Goal: Transaction & Acquisition: Purchase product/service

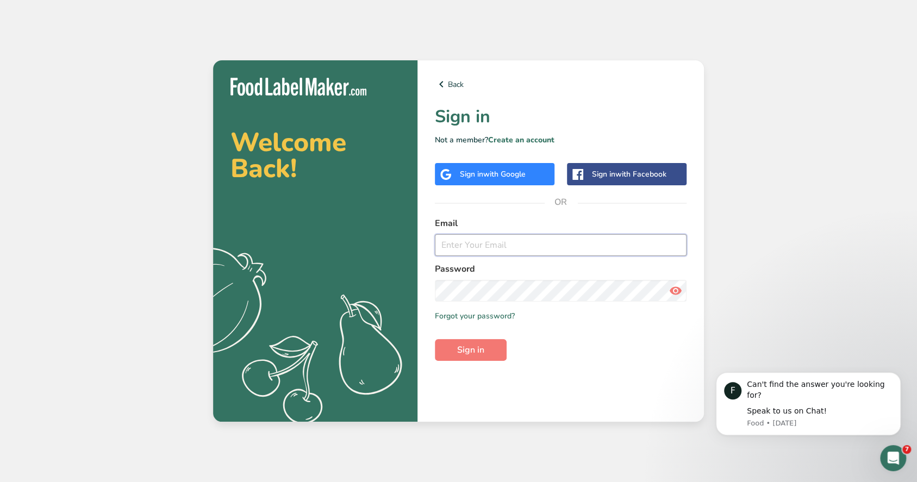
type input "maria@foodlabelmaker.com"
drag, startPoint x: 605, startPoint y: 243, endPoint x: 587, endPoint y: 272, distance: 34.1
click at [605, 243] on input "maria@foodlabelmaker.com" at bounding box center [561, 245] width 252 height 22
click at [488, 344] on button "Sign in" at bounding box center [471, 350] width 72 height 22
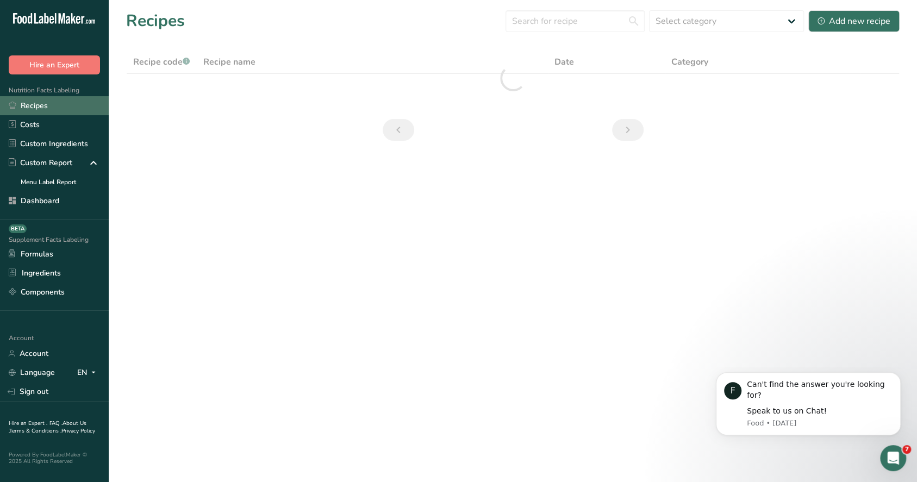
click at [58, 102] on link "Recipes" at bounding box center [54, 105] width 109 height 19
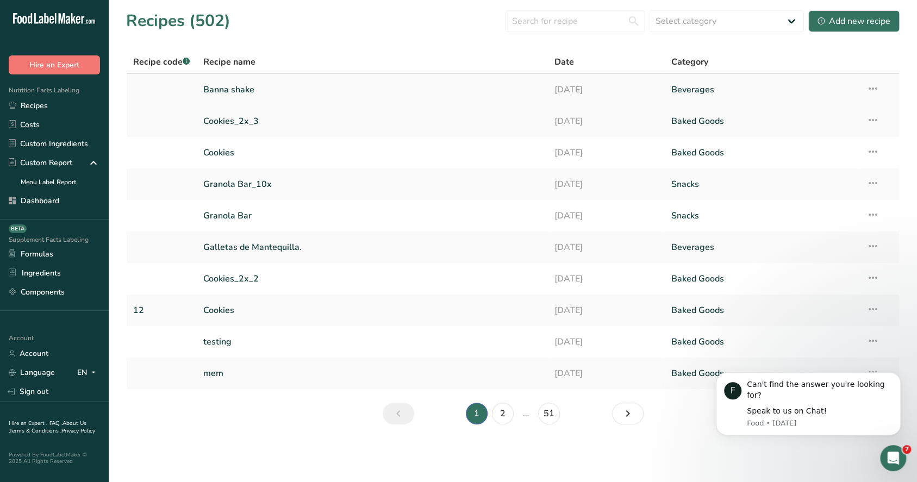
click at [268, 91] on link "Banna shake" at bounding box center [372, 89] width 338 height 23
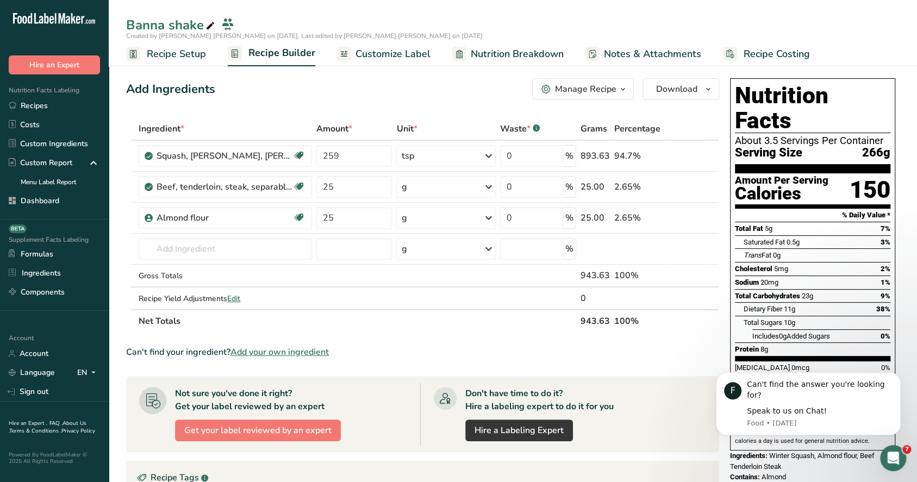
click at [186, 51] on span "Recipe Setup" at bounding box center [176, 54] width 59 height 15
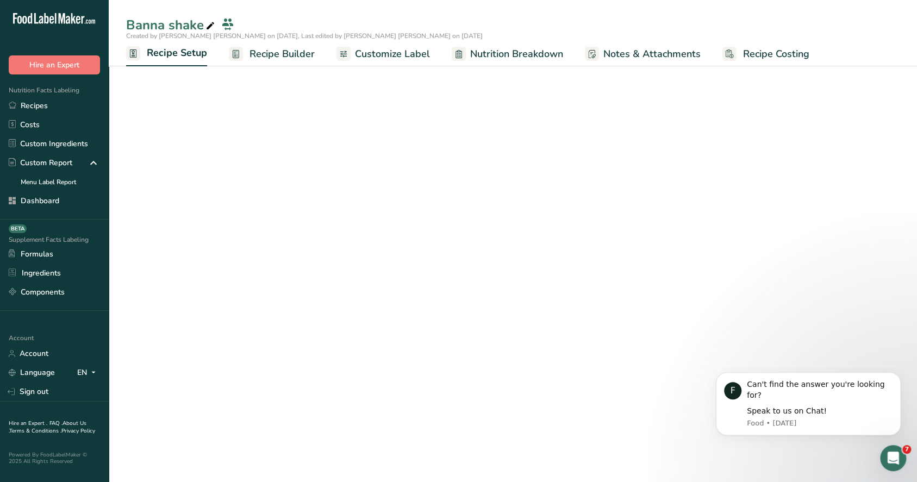
select select "17"
select select "22"
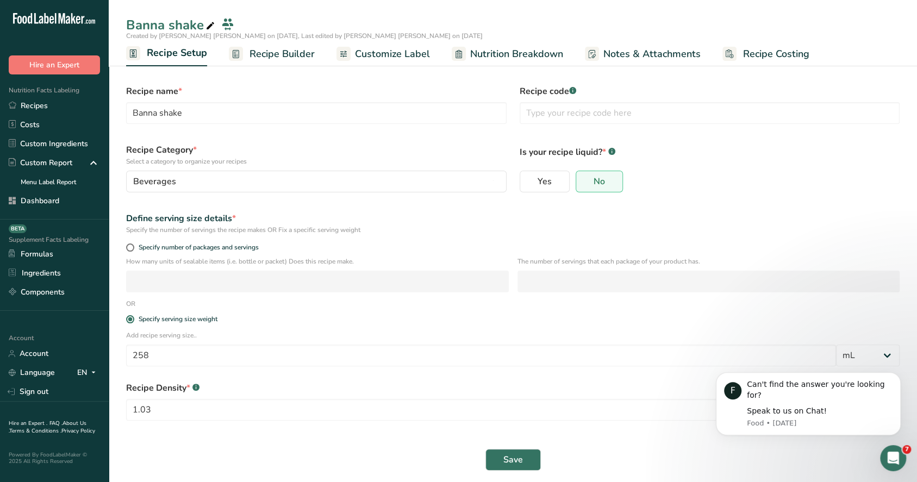
click at [288, 47] on span "Recipe Builder" at bounding box center [282, 54] width 65 height 15
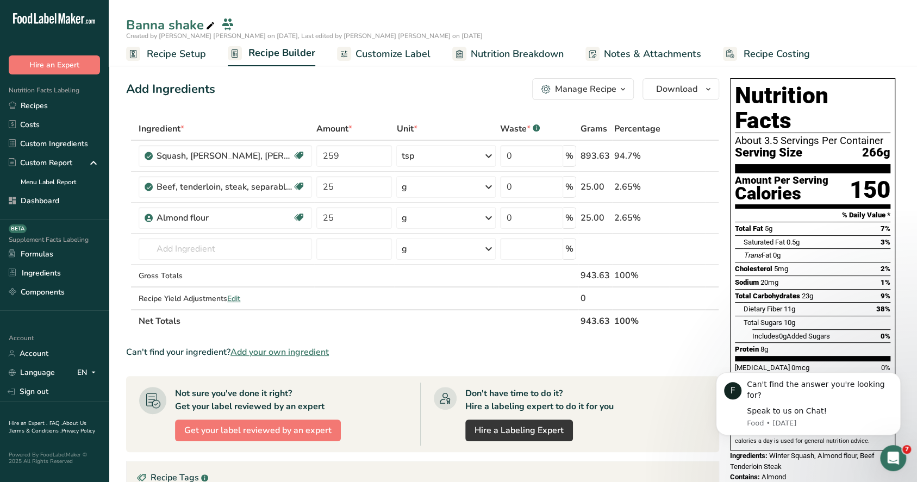
click at [195, 54] on span "Recipe Setup" at bounding box center [176, 54] width 59 height 15
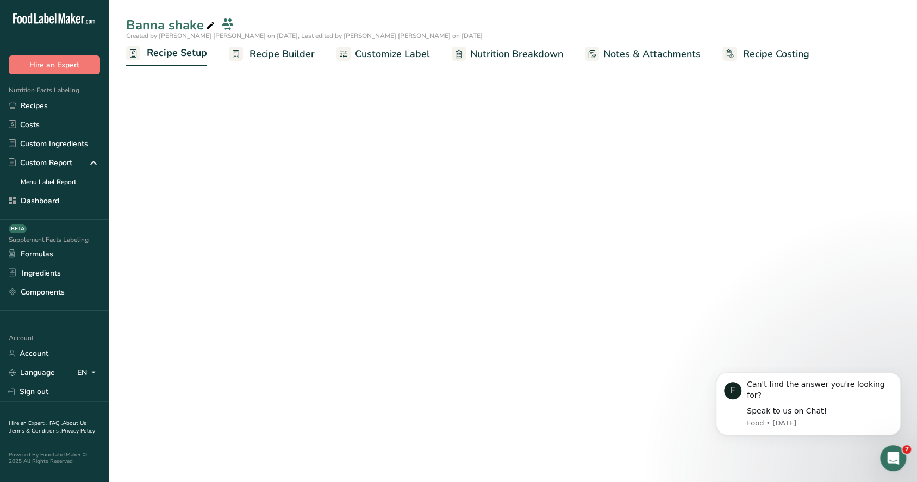
select select "17"
select select "22"
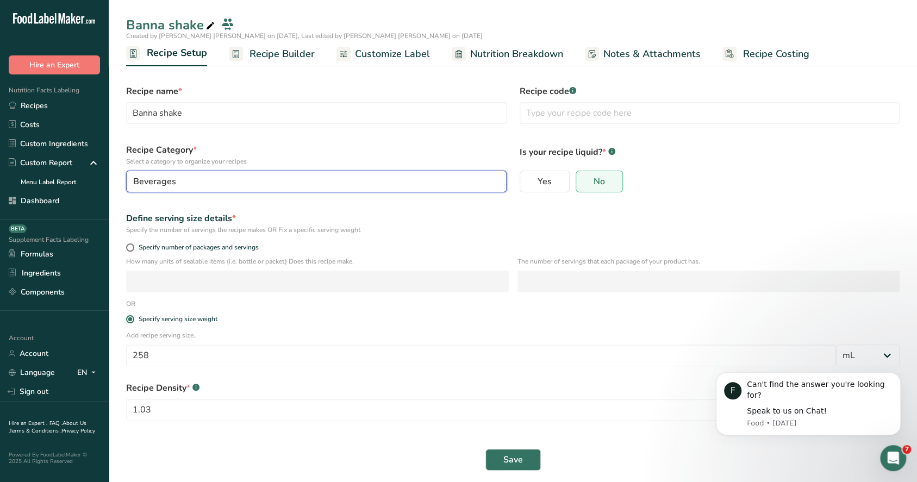
click at [243, 183] on div "Beverages" at bounding box center [313, 181] width 360 height 13
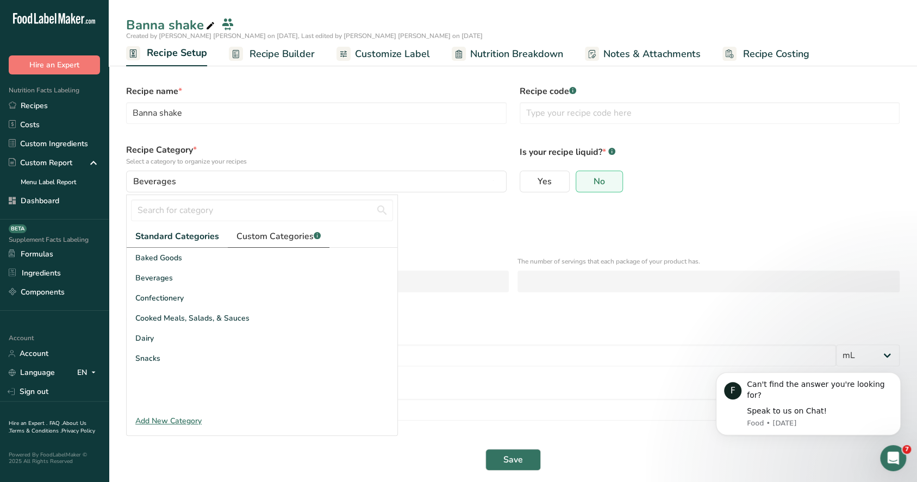
click at [280, 237] on span "Custom Categories .a-a{fill:#347362;}.b-a{fill:#fff;}" at bounding box center [279, 236] width 84 height 13
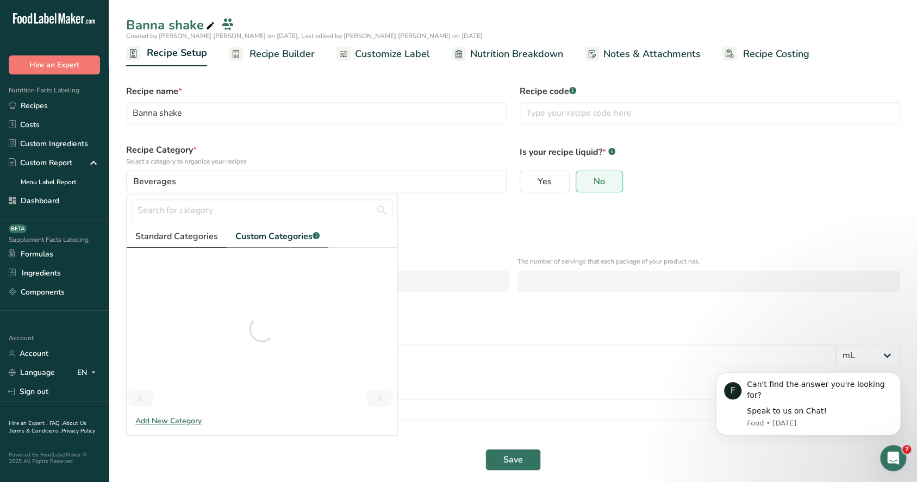
click at [204, 236] on span "Standard Categories" at bounding box center [176, 236] width 83 height 13
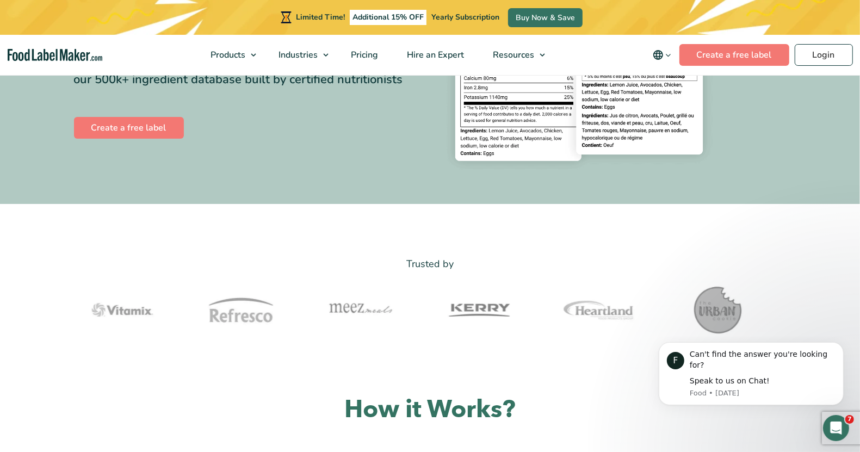
scroll to position [136, 0]
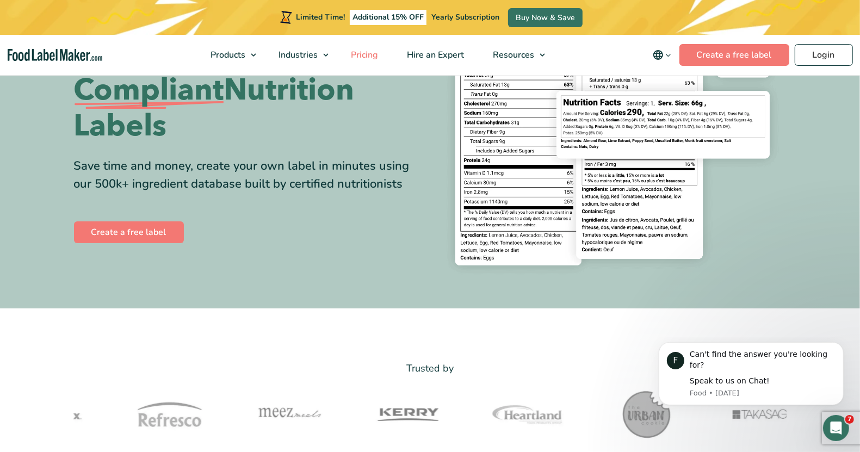
click at [379, 49] on span "Pricing" at bounding box center [364, 55] width 32 height 12
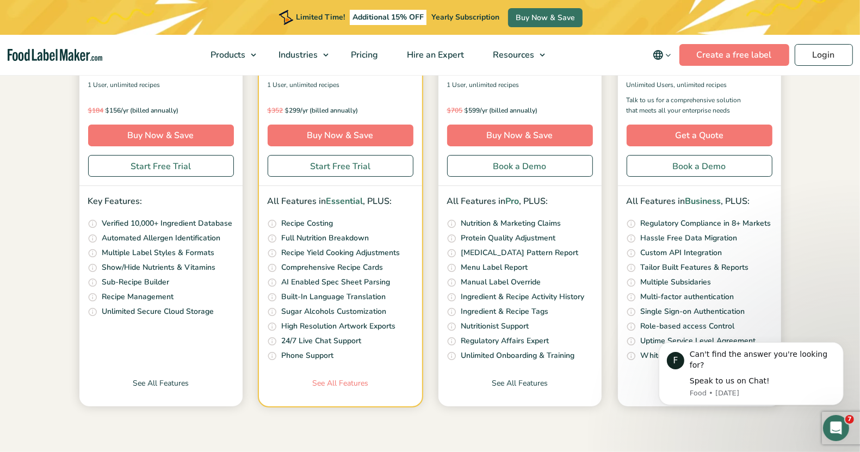
click at [322, 381] on link "See All Features" at bounding box center [340, 391] width 163 height 29
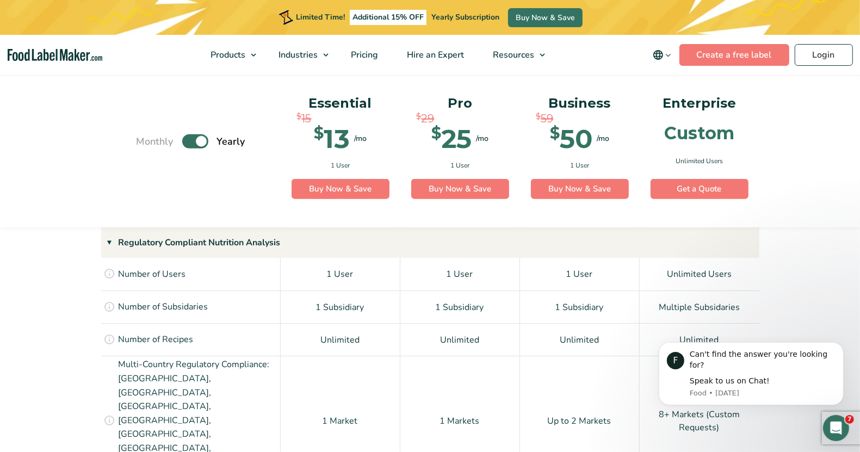
scroll to position [768, 0]
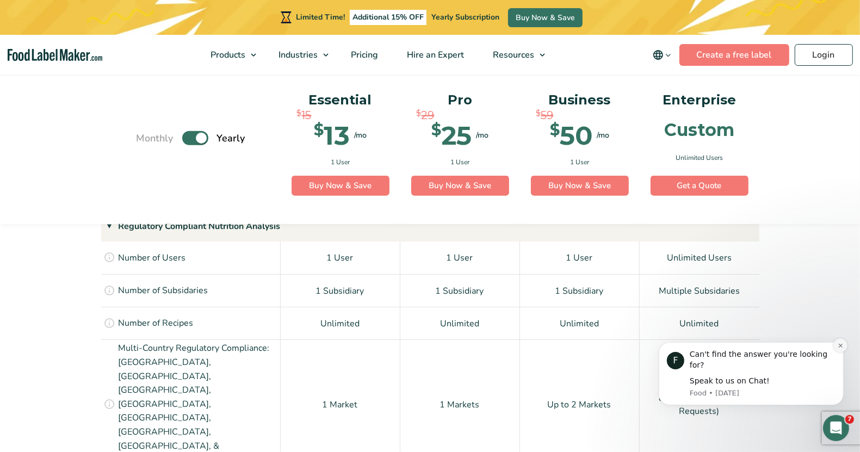
click at [838, 348] on icon "Dismiss notification" at bounding box center [840, 345] width 6 height 6
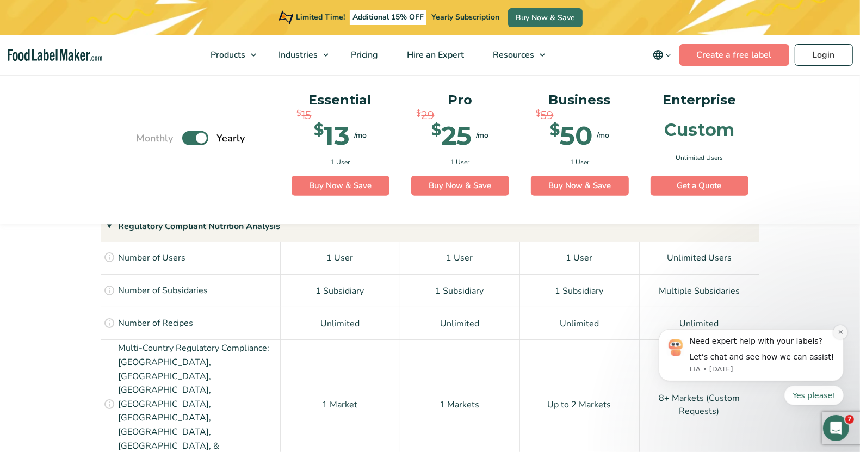
click at [838, 331] on icon "Dismiss notification" at bounding box center [840, 331] width 6 height 6
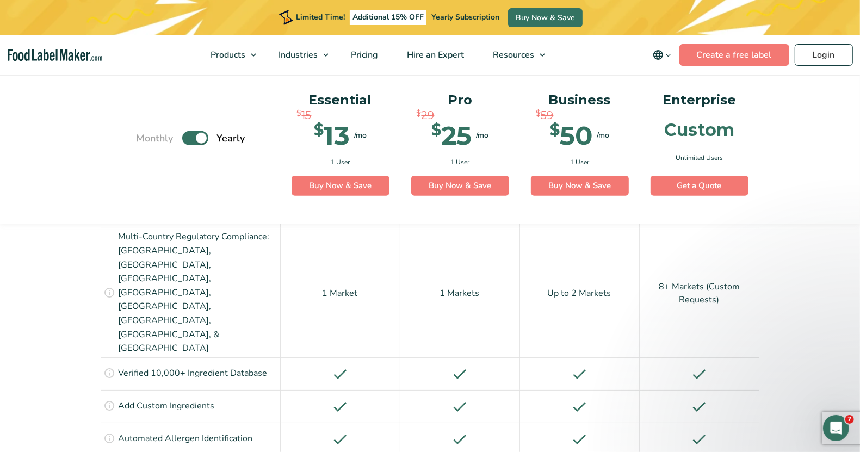
scroll to position [836, 0]
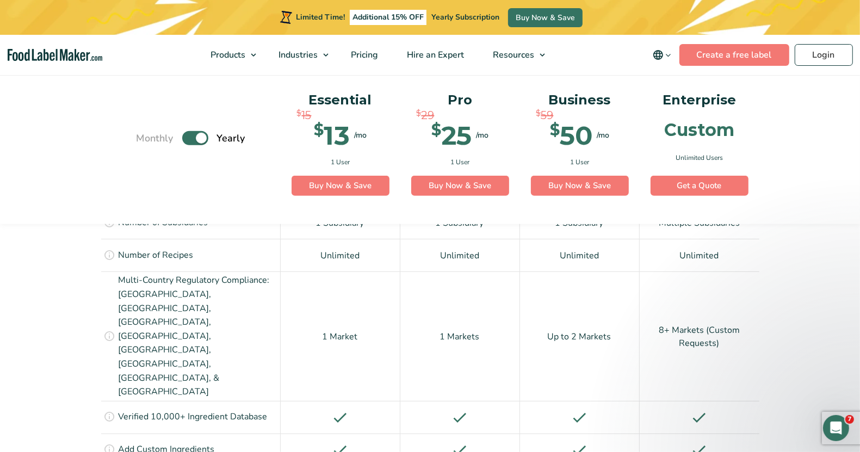
click at [461, 294] on div "1 Markets" at bounding box center [460, 335] width 120 height 129
click at [338, 292] on div "1 Market" at bounding box center [341, 335] width 120 height 129
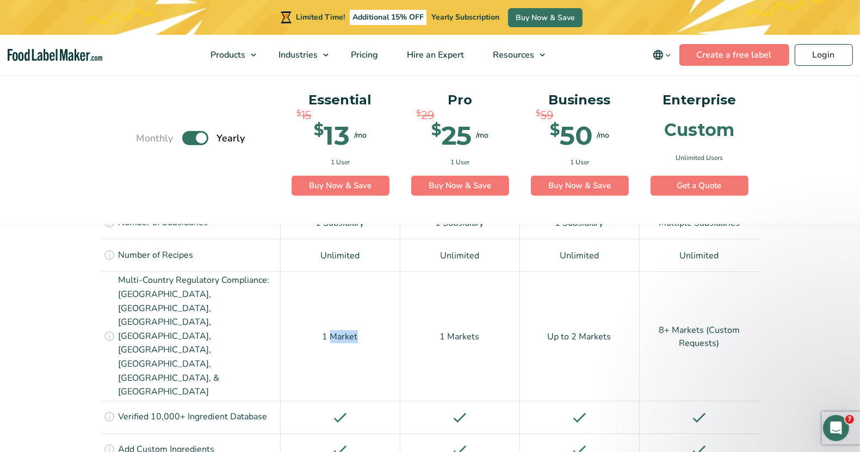
click at [338, 292] on div "1 Market" at bounding box center [341, 335] width 120 height 129
click at [467, 294] on div "1 Markets" at bounding box center [460, 335] width 120 height 129
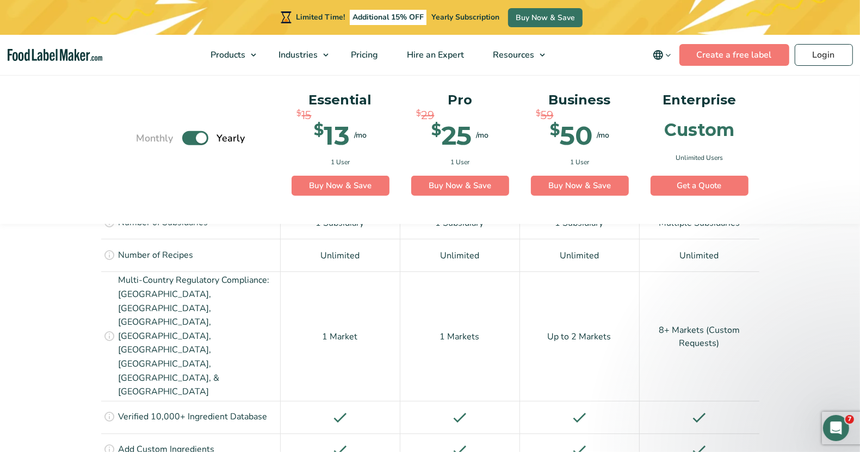
click at [339, 287] on div "1 Market" at bounding box center [341, 335] width 120 height 129
click at [344, 289] on div "1 Market" at bounding box center [341, 335] width 120 height 129
click at [460, 293] on div "1 Markets" at bounding box center [460, 335] width 120 height 129
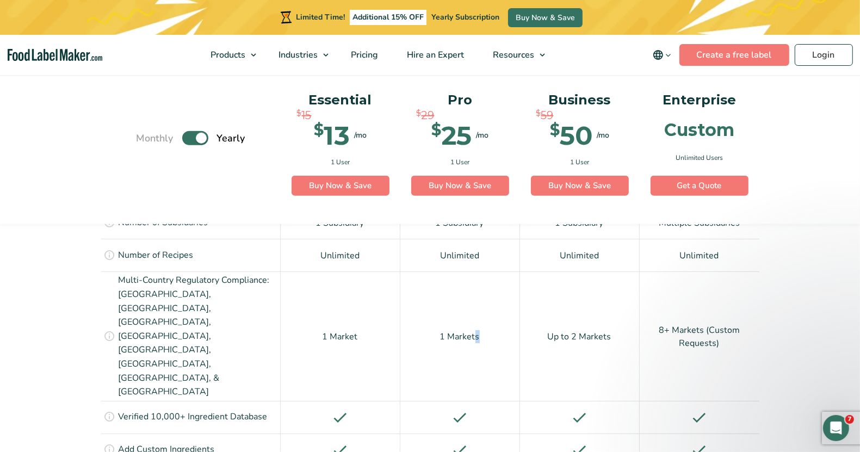
click at [475, 293] on div "1 Markets" at bounding box center [460, 335] width 120 height 129
click at [466, 289] on div "1 Markets" at bounding box center [460, 335] width 120 height 129
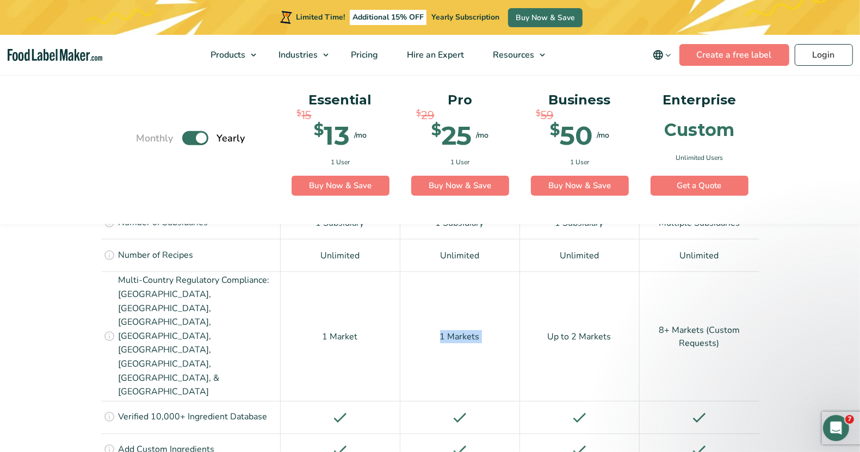
click at [487, 293] on div "1 Markets" at bounding box center [460, 335] width 120 height 129
drag, startPoint x: 487, startPoint y: 293, endPoint x: 473, endPoint y: 296, distance: 14.5
click at [473, 296] on div "1 Markets" at bounding box center [460, 335] width 120 height 129
click at [458, 304] on div "1 Markets" at bounding box center [460, 335] width 120 height 129
click at [459, 293] on div "1 Markets" at bounding box center [460, 335] width 120 height 129
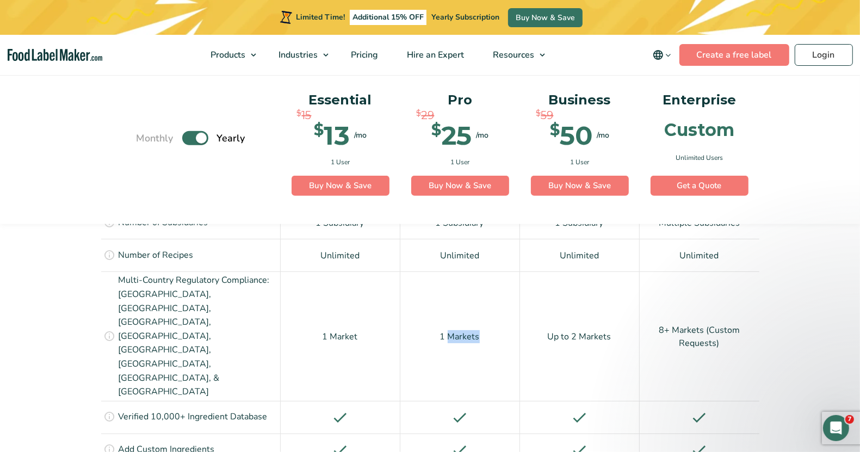
click at [459, 293] on div "1 Markets" at bounding box center [460, 335] width 120 height 129
click at [460, 305] on div "1 Markets" at bounding box center [460, 335] width 120 height 129
click at [354, 291] on div "1 Market" at bounding box center [341, 335] width 120 height 129
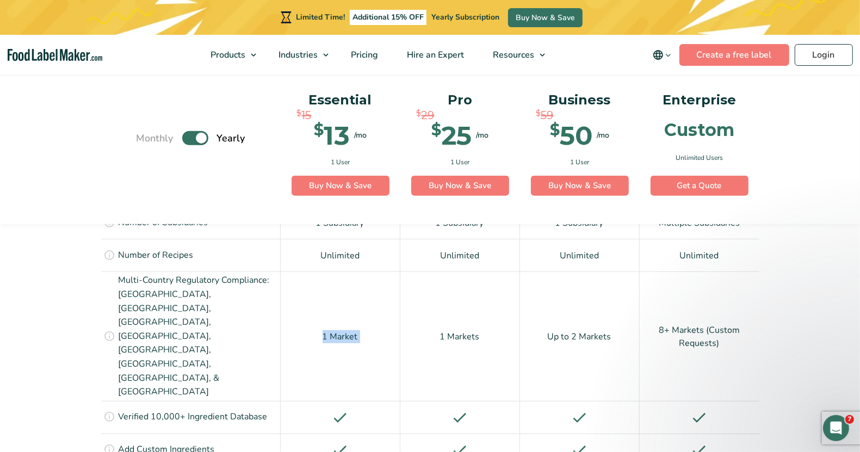
click at [354, 291] on div "1 Market" at bounding box center [341, 335] width 120 height 129
click at [479, 286] on div "1 Markets" at bounding box center [460, 335] width 120 height 129
click at [586, 297] on div "Up to 2 Markets" at bounding box center [580, 335] width 120 height 129
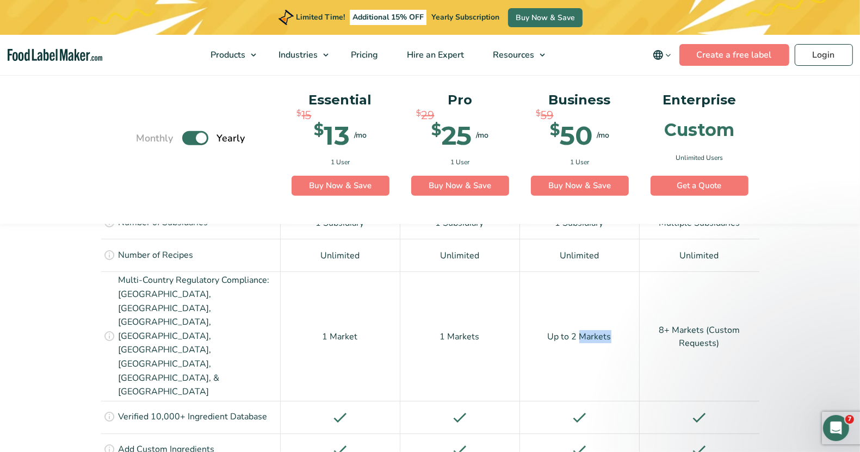
click at [591, 288] on div "Up to 2 Markets" at bounding box center [580, 335] width 120 height 129
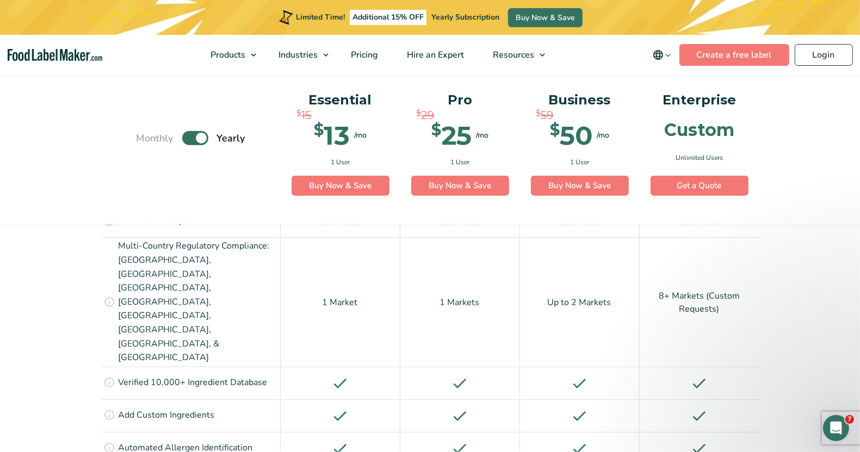
scroll to position [887, 0]
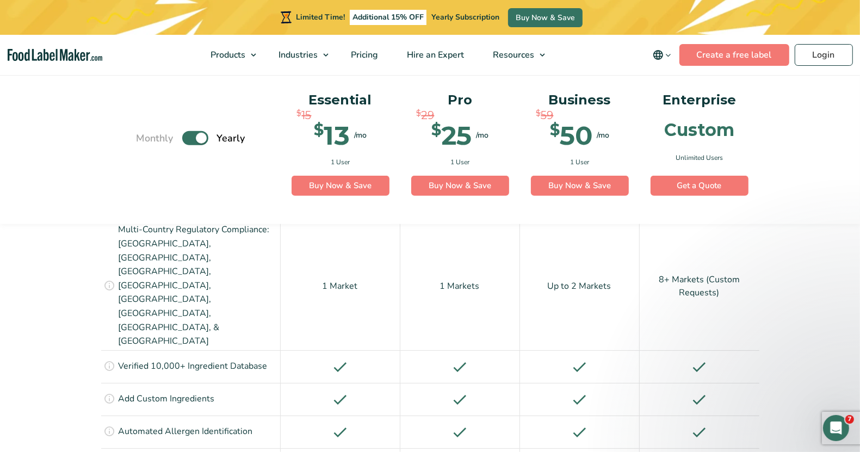
drag, startPoint x: 160, startPoint y: 373, endPoint x: 373, endPoint y: 374, distance: 212.6
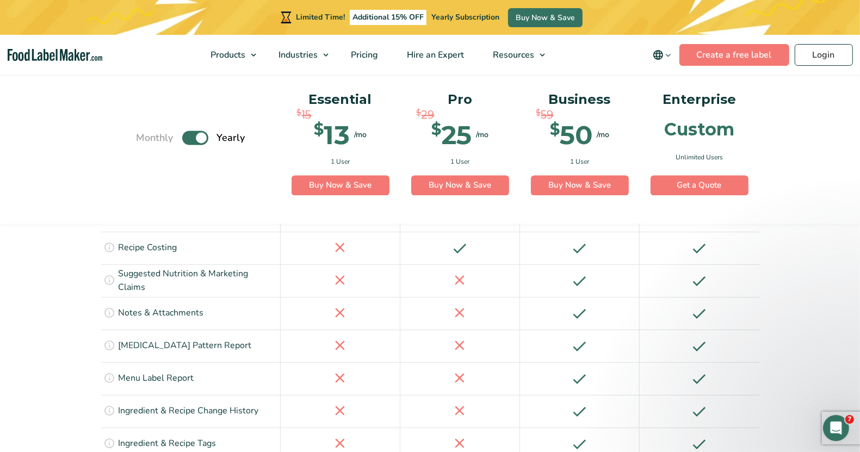
scroll to position [1703, 0]
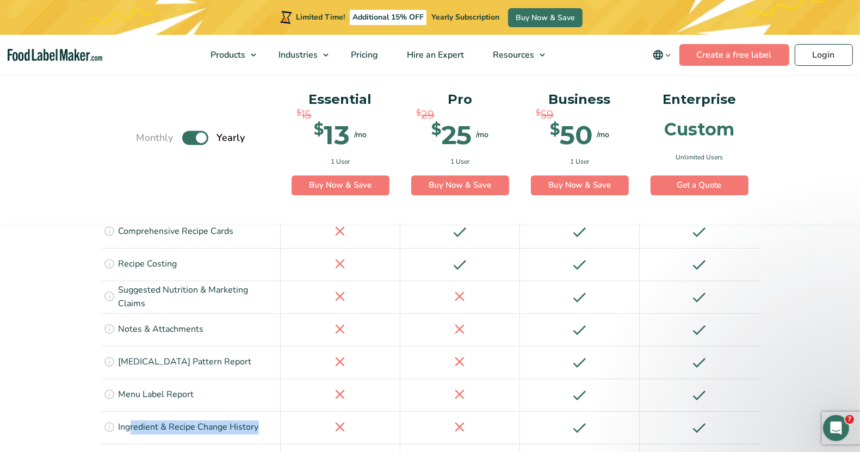
drag, startPoint x: 131, startPoint y: 340, endPoint x: 291, endPoint y: 337, distance: 160.5
click at [291, 411] on div "Keep a detailed record of all changes made to recipes and ingredients, includin…" at bounding box center [430, 427] width 658 height 33
click at [269, 411] on div "Keep a detailed record of all changes made to recipes and ingredients, includin…" at bounding box center [190, 427] width 179 height 33
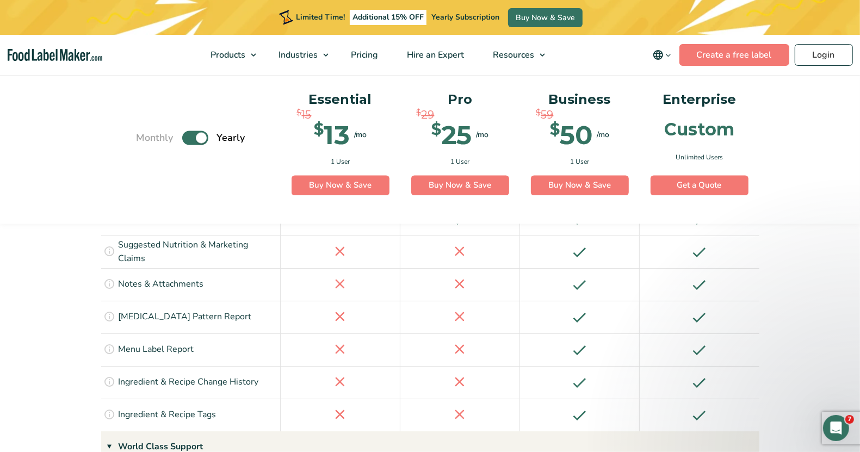
scroll to position [1771, 0]
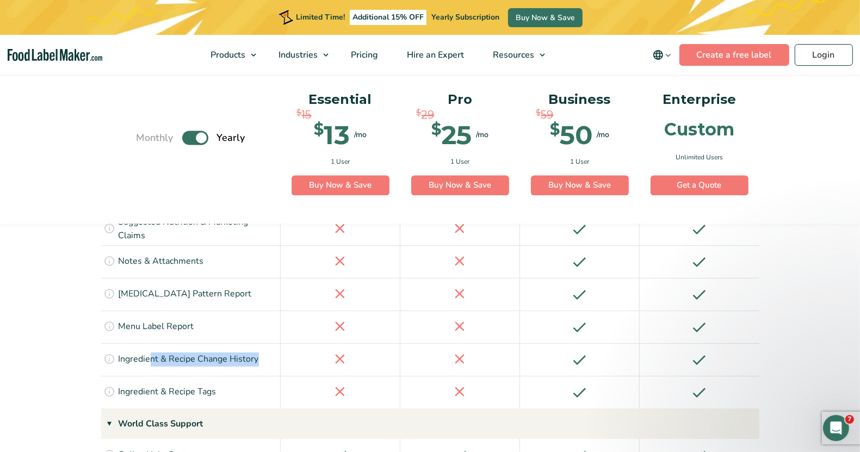
drag, startPoint x: 150, startPoint y: 275, endPoint x: 590, endPoint y: 257, distance: 440.9
click at [590, 343] on div "Keep a detailed record of all changes made to recipes and ingredients, includin…" at bounding box center [430, 359] width 658 height 33
click at [598, 343] on div at bounding box center [580, 359] width 120 height 33
click at [847, 330] on section "See All Features Monthly Toggle Yearly (6 Month Free + 2 Free Nutritional Consu…" at bounding box center [430, 63] width 860 height 2172
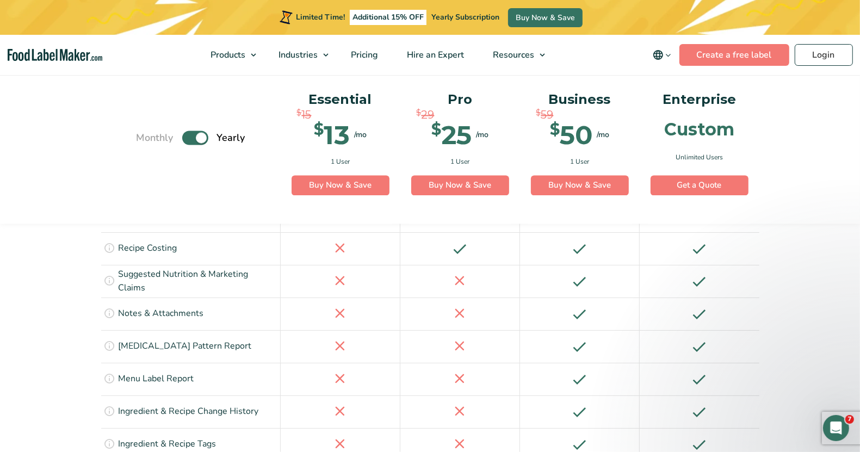
scroll to position [1703, 0]
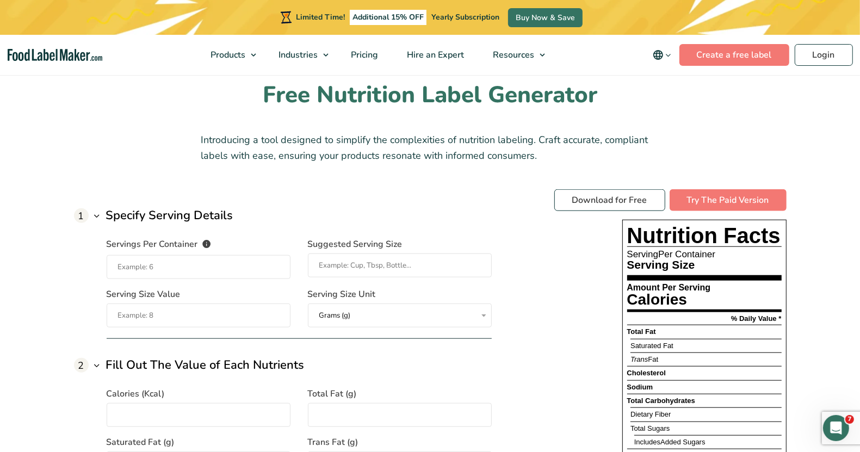
scroll to position [816, 0]
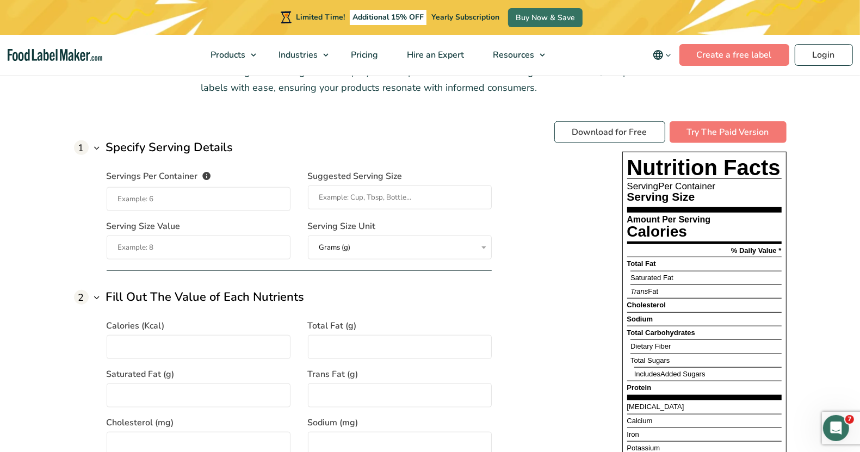
click at [213, 200] on input "Servings Per Container The number of servings that each package of your product…" at bounding box center [199, 199] width 184 height 24
type input "1112"
click at [395, 197] on input "Suggested Serving Size" at bounding box center [400, 197] width 184 height 24
type input "12"
click at [352, 245] on select "Grams (g) Milliliters (mL)" at bounding box center [400, 247] width 184 height 24
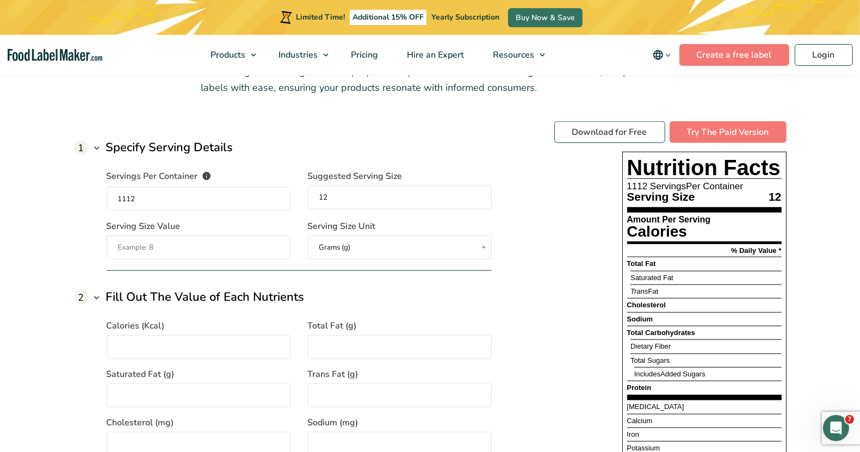
select select "ml"
click at [308, 235] on select "Grams (g) Milliliters (mL)" at bounding box center [400, 247] width 184 height 24
click at [184, 245] on input "Serving Size Value" at bounding box center [199, 247] width 184 height 24
type input "22"
click at [211, 290] on h3 "Fill Out The Value of Each Nutrients" at bounding box center [205, 297] width 199 height 18
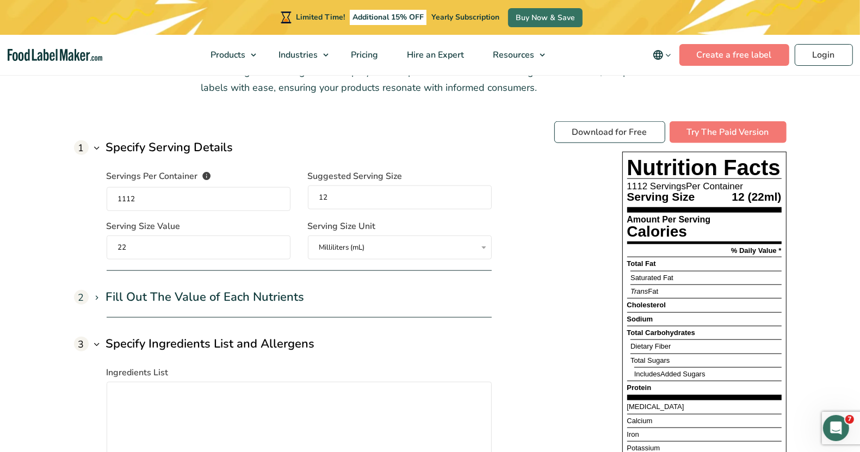
click at [211, 290] on h3 "Fill Out The Value of Each Nutrients" at bounding box center [205, 297] width 199 height 18
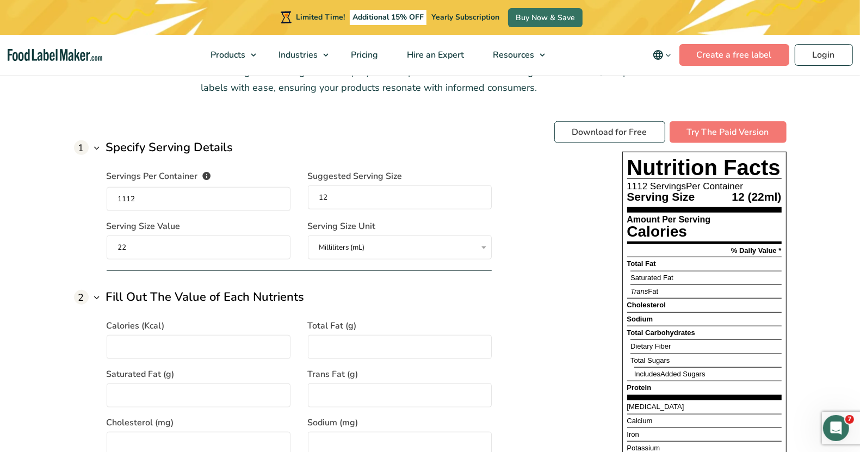
click at [208, 201] on input "1112" at bounding box center [199, 199] width 184 height 24
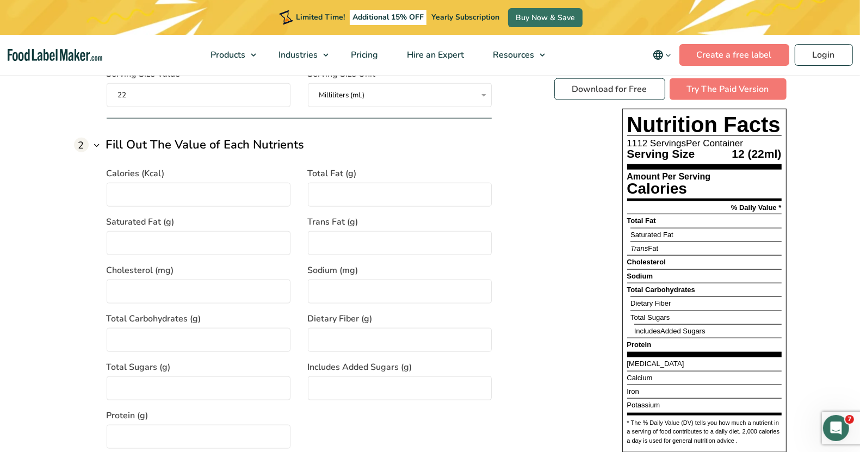
scroll to position [952, 0]
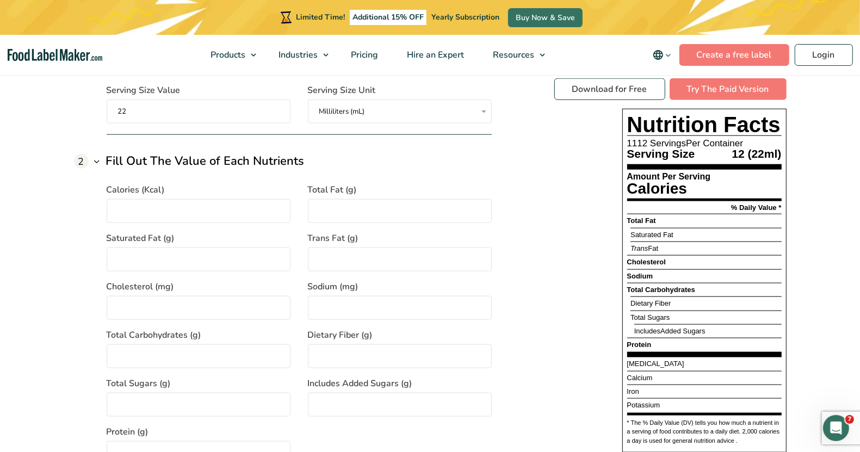
type input "1"
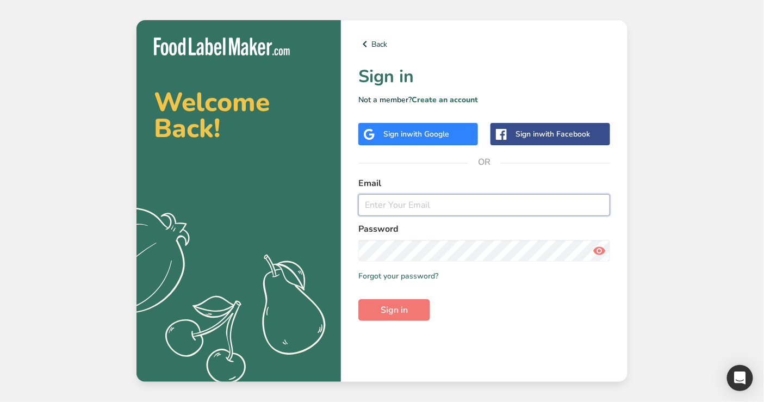
type input "[EMAIL_ADDRESS][DOMAIN_NAME]"
drag, startPoint x: 401, startPoint y: 203, endPoint x: 408, endPoint y: 205, distance: 7.8
click at [401, 203] on input "[EMAIL_ADDRESS][DOMAIN_NAME]" at bounding box center [484, 205] width 252 height 22
drag, startPoint x: 544, startPoint y: 358, endPoint x: 509, endPoint y: 305, distance: 63.5
click at [544, 358] on div "Back Sign in Not a member? Create an account Sign in with Google Sign in with F…" at bounding box center [484, 201] width 287 height 362
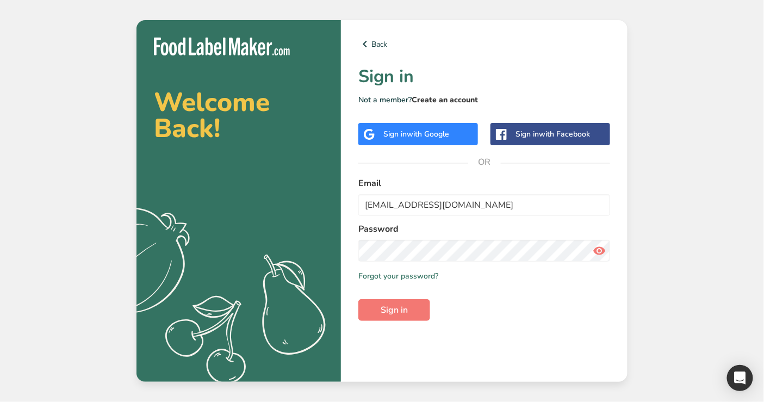
click at [456, 98] on link "Create an account" at bounding box center [445, 100] width 66 height 10
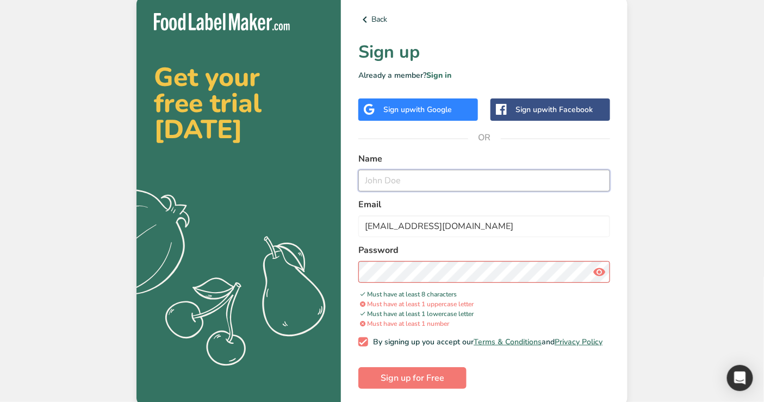
click at [392, 170] on input "text" at bounding box center [484, 181] width 252 height 22
drag, startPoint x: 387, startPoint y: 225, endPoint x: 331, endPoint y: 225, distance: 56.0
click at [331, 225] on section "Get your free trial [DATE] .a{fill:#f5f3ed;} Back Sign up Already a member? Sig…" at bounding box center [382, 201] width 491 height 411
click at [394, 225] on input "[EMAIL_ADDRESS][DOMAIN_NAME]" at bounding box center [484, 226] width 252 height 22
type input "[EMAIL_ADDRESS][DOMAIN_NAME]"
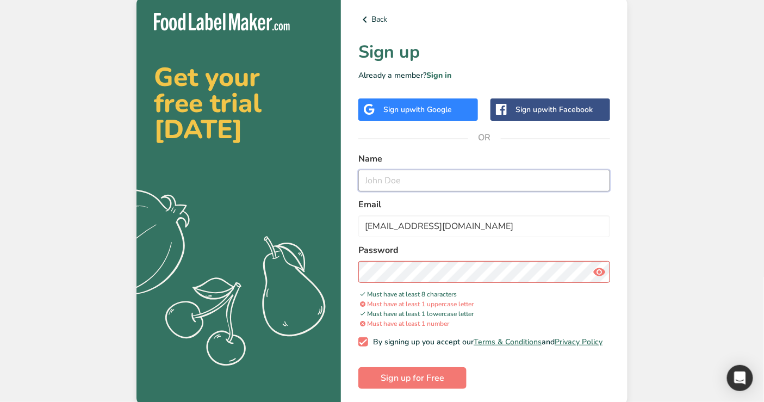
click at [419, 178] on input "text" at bounding box center [484, 181] width 252 height 22
type input "Essential Test"
click at [201, 238] on section "Get your free trial [DATE] .a{fill:#f5f3ed;} Back Sign up Already a member? Sig…" at bounding box center [382, 201] width 491 height 411
click at [601, 269] on icon at bounding box center [599, 272] width 13 height 20
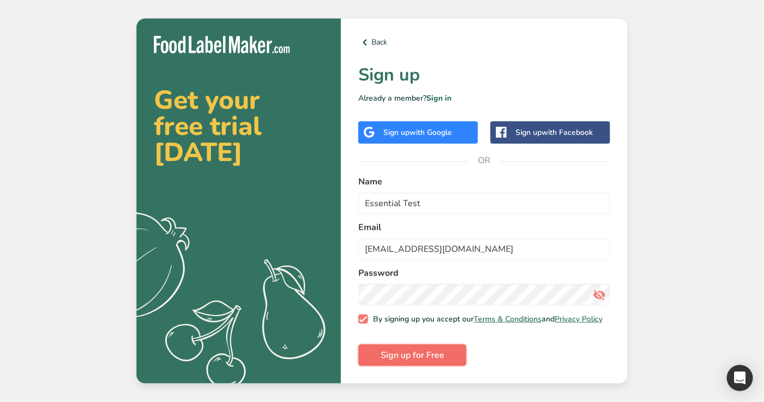
click at [416, 362] on span "Sign up for Free" at bounding box center [413, 355] width 64 height 13
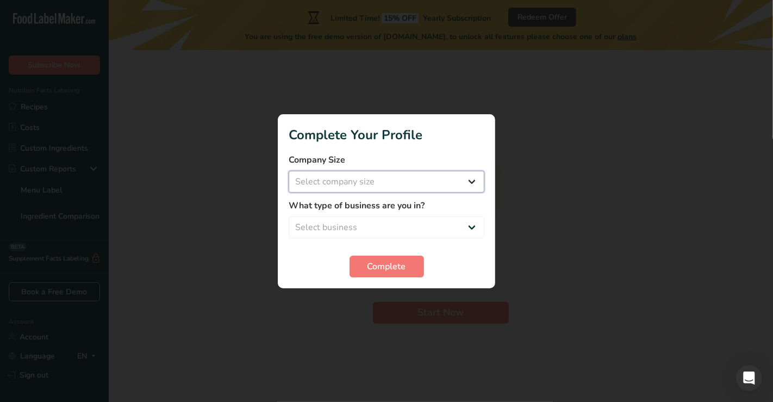
click at [371, 184] on select "Select company size Over 500 Employees test 1 1 Fewer than 10 Employees Fewer t…" at bounding box center [387, 182] width 196 height 22
select select "4"
click at [289, 171] on select "Select company size Over 500 Employees test 1 1 Fewer than 10 Employees Fewer t…" at bounding box center [387, 182] width 196 height 22
click at [358, 228] on select "Select business Packaged Food Manufacturer Restaurant & Cafe Bakery Meal Plans …" at bounding box center [387, 227] width 196 height 22
select select "1"
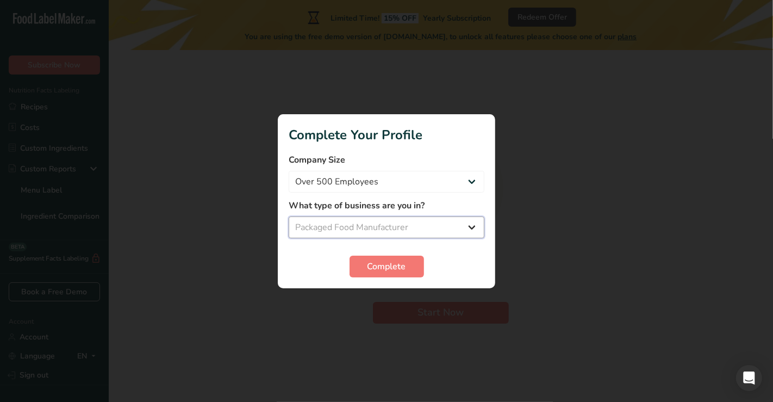
click at [289, 216] on select "Select business Packaged Food Manufacturer Restaurant & Cafe Bakery Meal Plans …" at bounding box center [387, 227] width 196 height 22
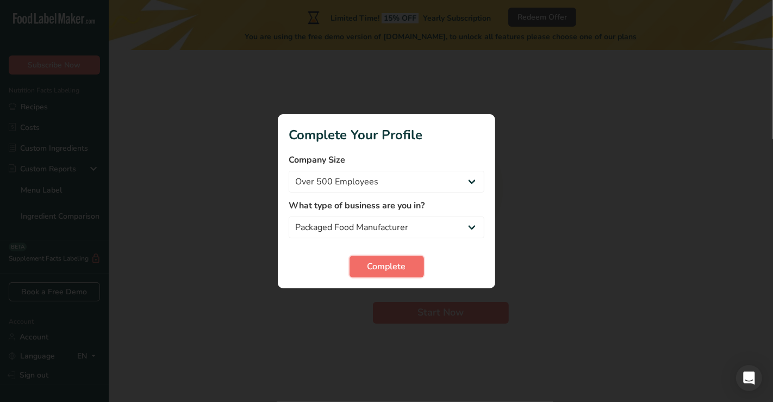
click at [372, 275] on button "Complete" at bounding box center [387, 267] width 75 height 22
click at [373, 263] on div "Complete" at bounding box center [387, 267] width 196 height 22
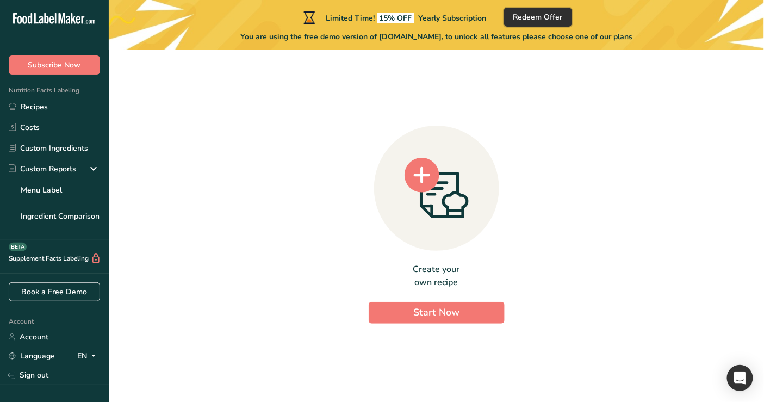
click at [521, 8] on button "Redeem Offer" at bounding box center [538, 17] width 68 height 19
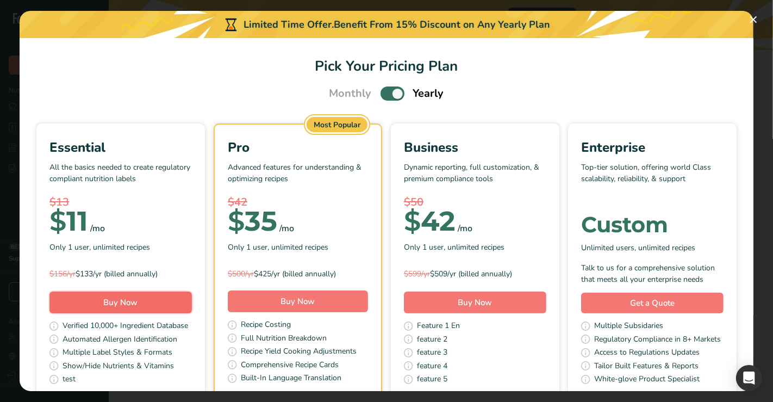
click at [138, 299] on span "Buy Now" at bounding box center [121, 302] width 34 height 11
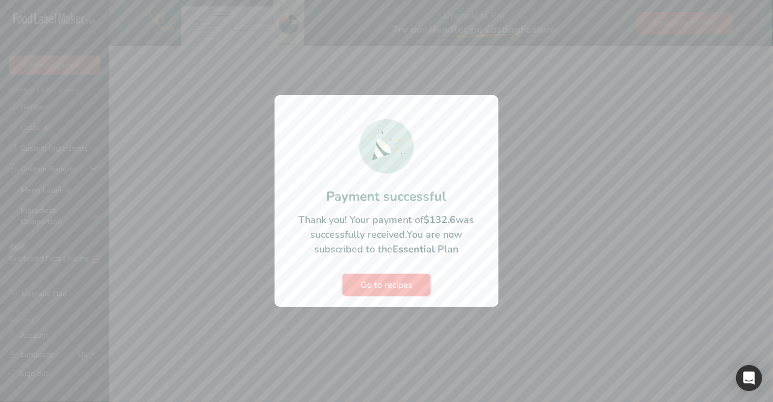
click at [384, 278] on span "Go to recipes" at bounding box center [387, 284] width 52 height 13
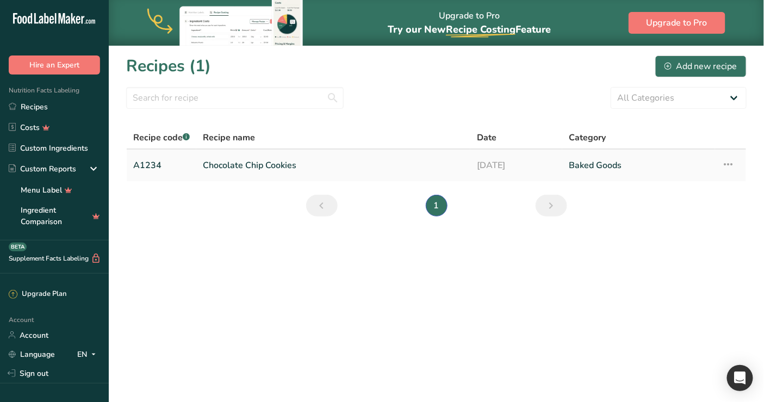
click at [274, 171] on link "Chocolate Chip Cookies" at bounding box center [333, 165] width 261 height 23
click at [301, 174] on link "Chocolate Chip Cookies" at bounding box center [333, 165] width 261 height 23
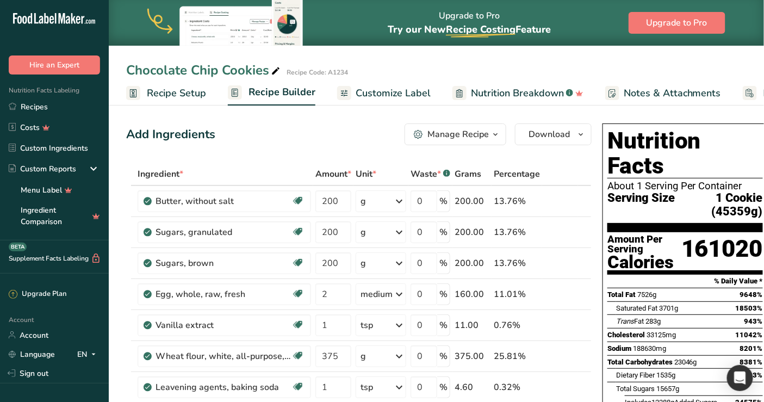
click at [511, 89] on span "Nutrition Breakdown" at bounding box center [517, 93] width 93 height 15
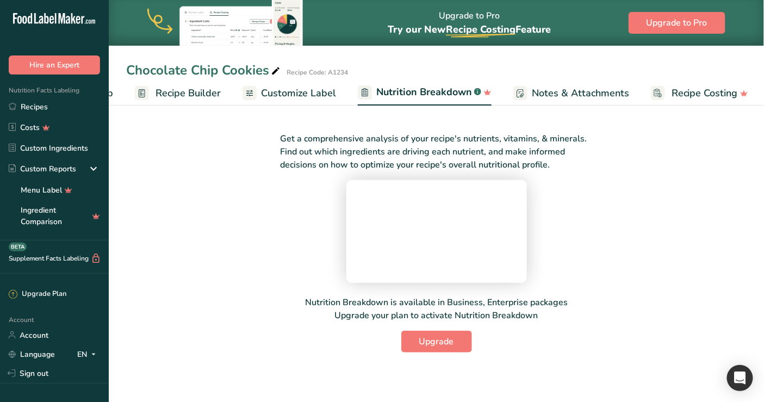
scroll to position [0, 94]
click at [71, 115] on link "Recipes" at bounding box center [54, 106] width 109 height 21
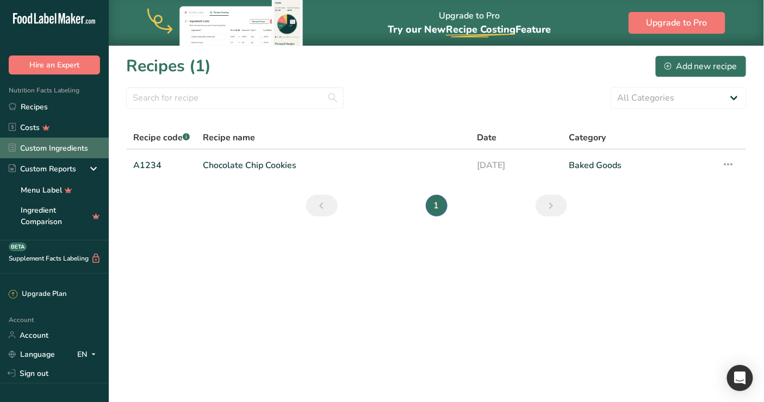
click at [72, 146] on link "Custom Ingredients" at bounding box center [54, 148] width 109 height 21
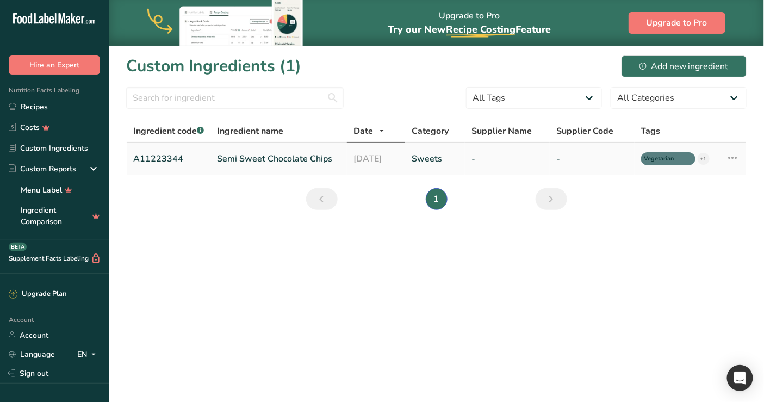
click at [263, 161] on link "Semi Sweet Chocolate Chips" at bounding box center [278, 158] width 123 height 13
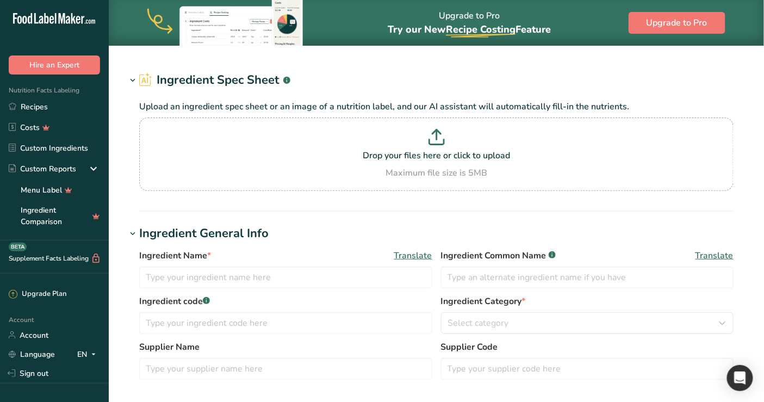
type input "Semi Sweet Chocolate Chips"
type input "Choco Chips"
type input "A11223344"
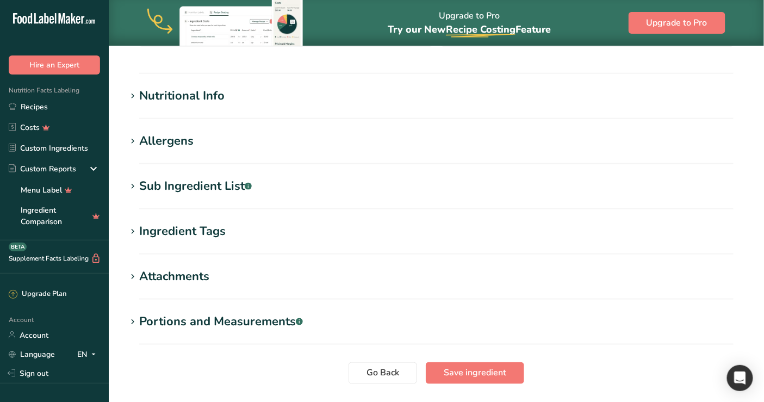
scroll to position [362, 0]
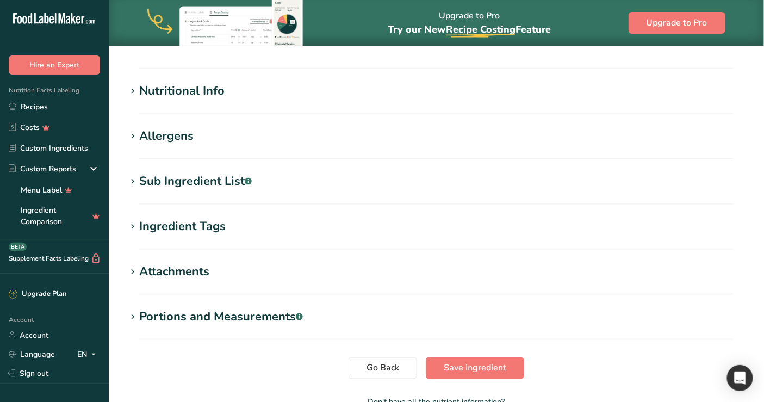
click at [120, 210] on section "Edit Semi Sweet Chocolate Chips Ingredient Spec Sheet .a-a{fill:#347362;}.b-a{f…" at bounding box center [436, 60] width 655 height 754
click at [159, 221] on div "Ingredient Tags" at bounding box center [182, 227] width 86 height 18
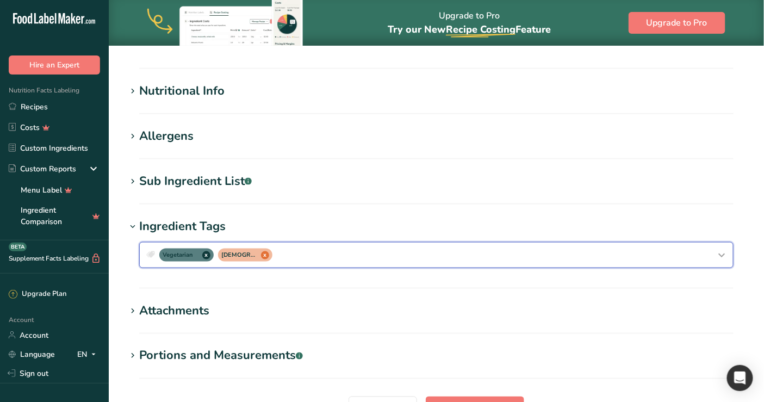
click at [330, 259] on div "Vegetarian x Halal x" at bounding box center [436, 254] width 585 height 17
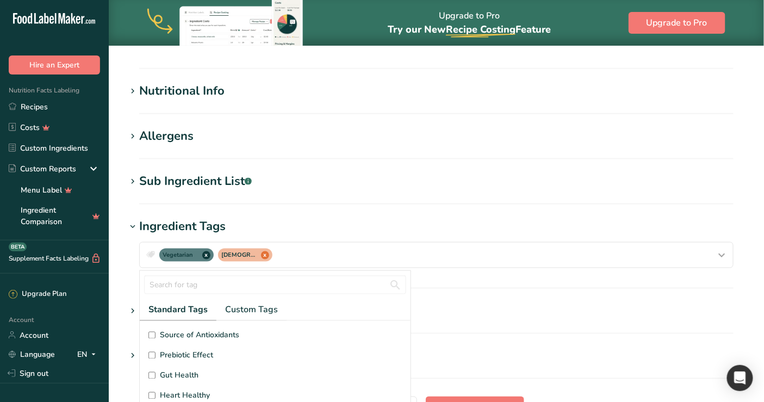
click at [162, 350] on span "Prebiotic Effect" at bounding box center [186, 355] width 53 height 11
click at [156, 352] on input "Prebiotic Effect" at bounding box center [151, 355] width 7 height 7
checkbox input "true"
click at [261, 313] on span "Custom Tags" at bounding box center [251, 309] width 53 height 13
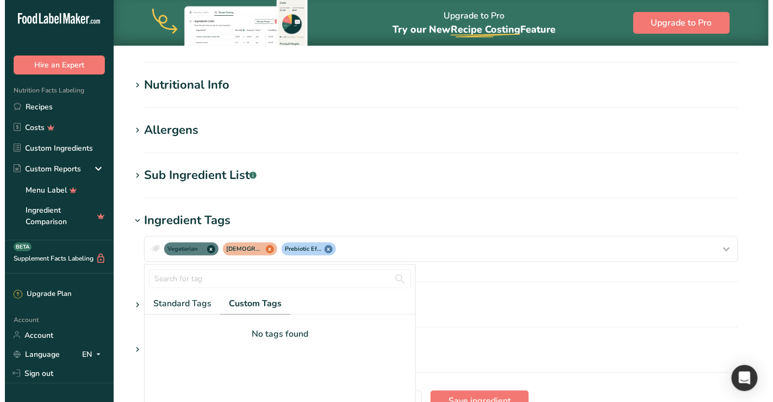
scroll to position [469, 0]
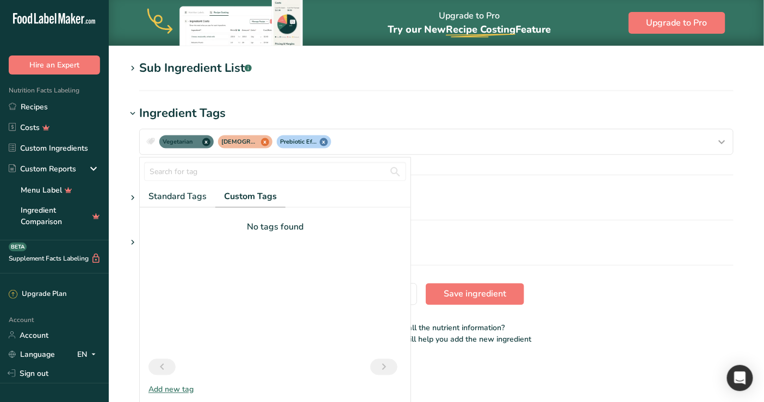
click at [162, 390] on div "Add new tag" at bounding box center [275, 389] width 271 height 11
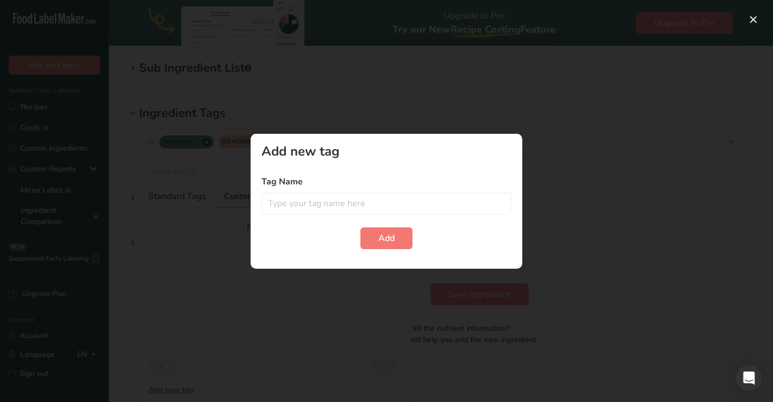
click at [380, 189] on div "Tag Name" at bounding box center [387, 194] width 250 height 39
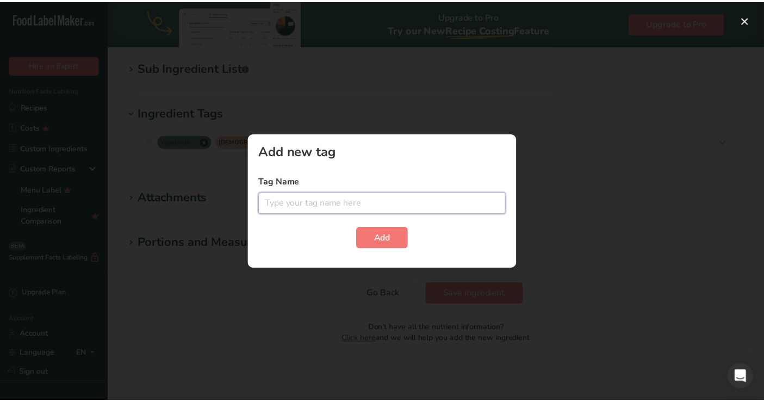
scroll to position [0, 0]
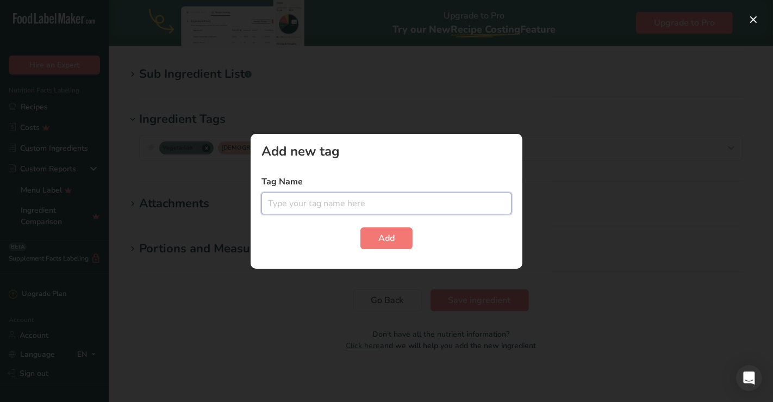
click at [380, 194] on input "text" at bounding box center [387, 204] width 250 height 22
type input "test"
click at [382, 244] on span "Add" at bounding box center [387, 238] width 16 height 13
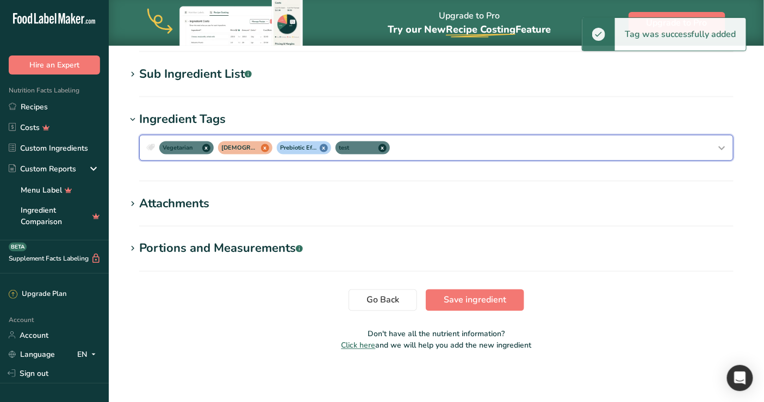
click at [700, 156] on button "Vegetarian x Halal x Prebiotic Effect x test x" at bounding box center [436, 148] width 594 height 26
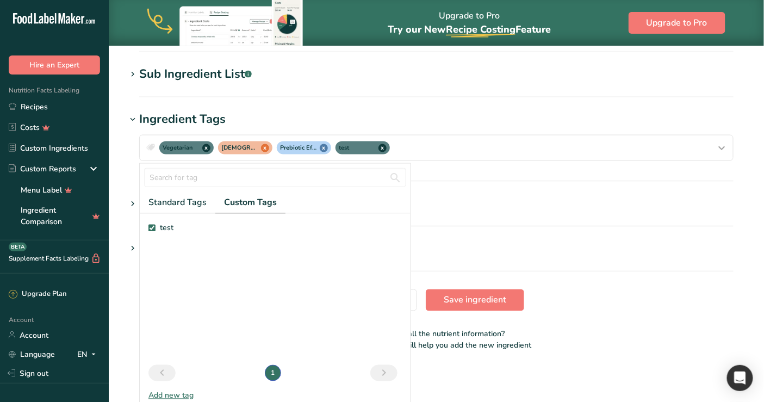
click at [245, 189] on div at bounding box center [275, 178] width 271 height 28
click at [245, 203] on span "Custom Tags" at bounding box center [250, 202] width 53 height 13
click at [182, 204] on span "Standard Tags" at bounding box center [177, 202] width 58 height 13
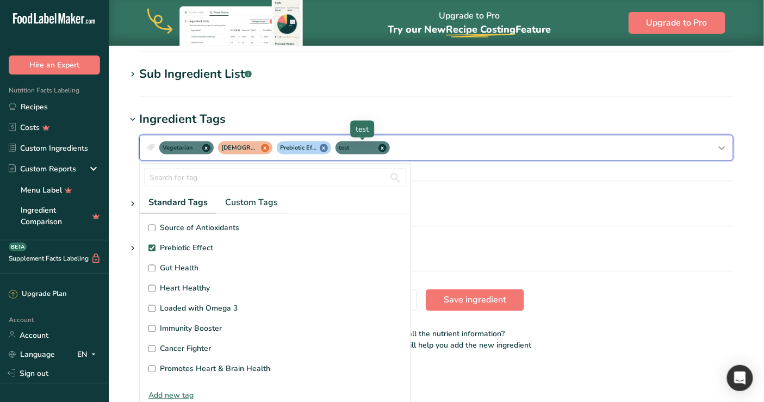
click at [382, 144] on span "x" at bounding box center [383, 148] width 8 height 8
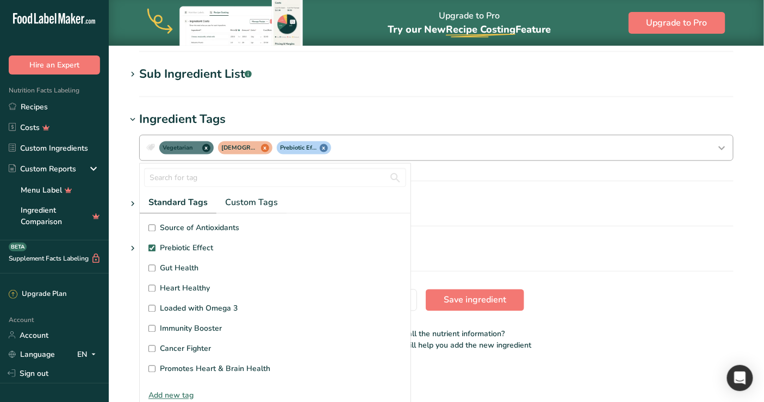
click at [452, 110] on h1 "Ingredient Tags" at bounding box center [436, 119] width 621 height 18
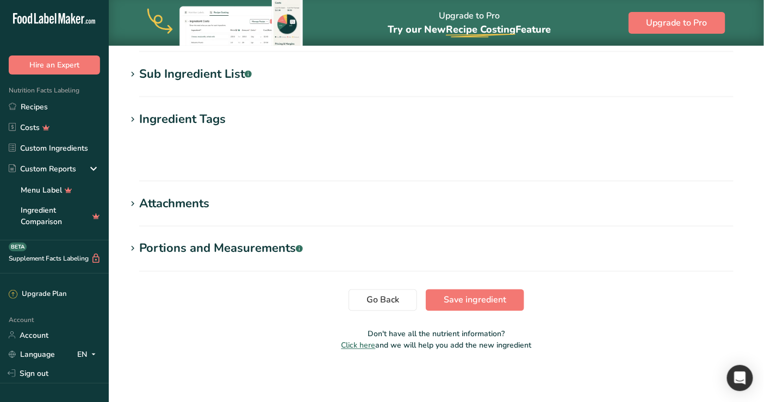
scroll to position [431, 0]
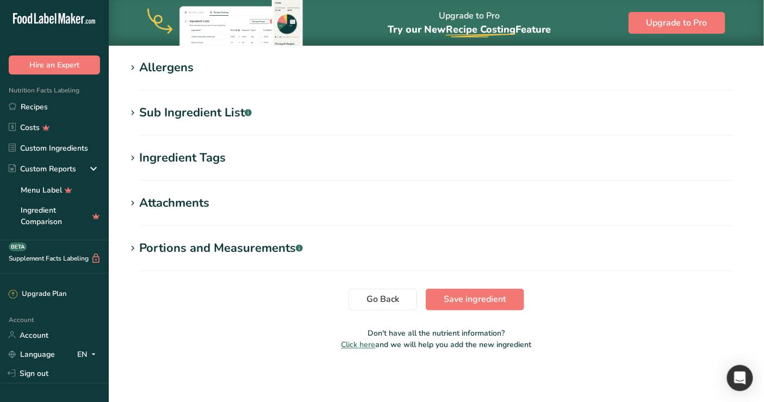
click at [157, 164] on div "Ingredient Tags" at bounding box center [182, 158] width 86 height 18
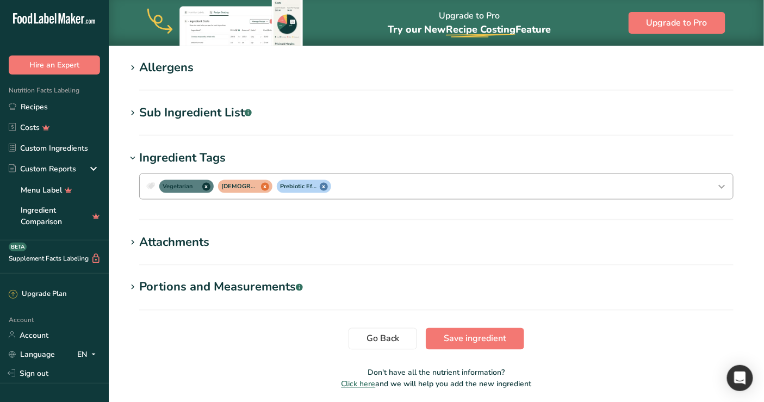
scroll to position [469, 0]
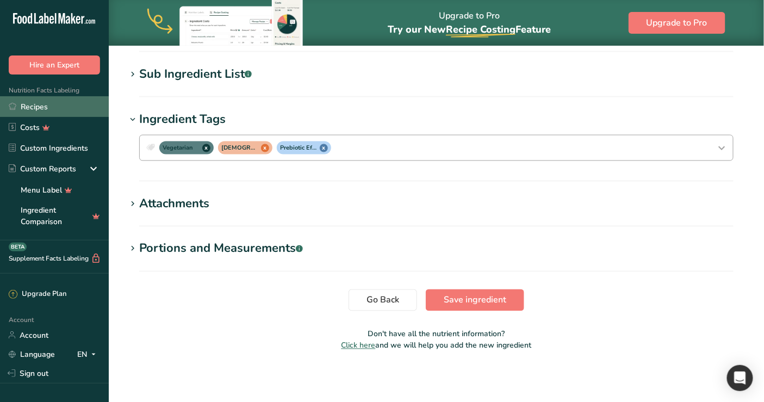
click at [70, 104] on link "Recipes" at bounding box center [54, 106] width 109 height 21
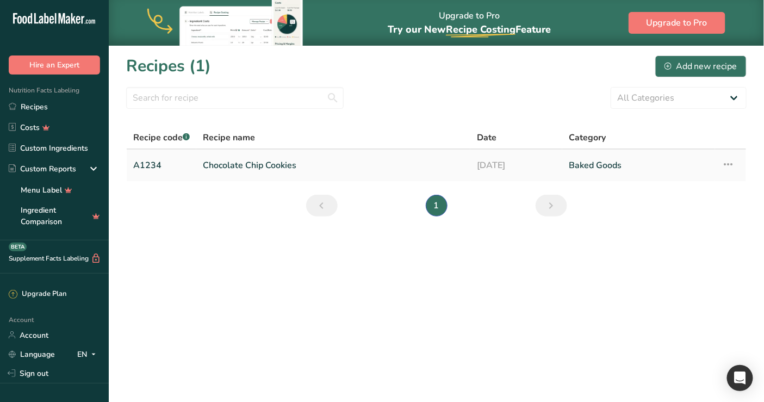
click at [231, 165] on link "Chocolate Chip Cookies" at bounding box center [333, 165] width 261 height 23
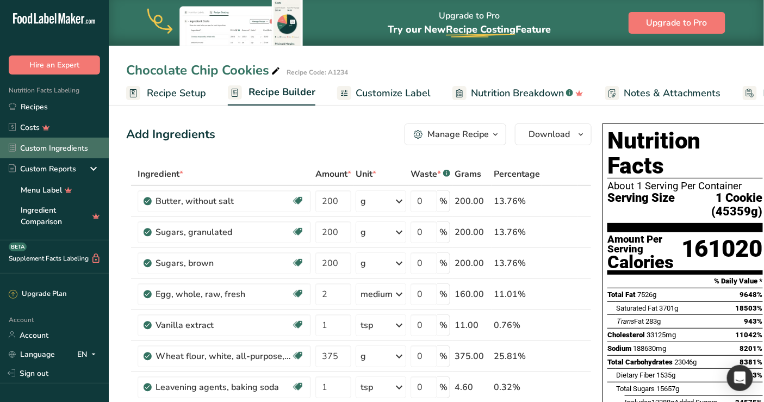
click at [31, 138] on link "Custom Ingredients" at bounding box center [54, 148] width 109 height 21
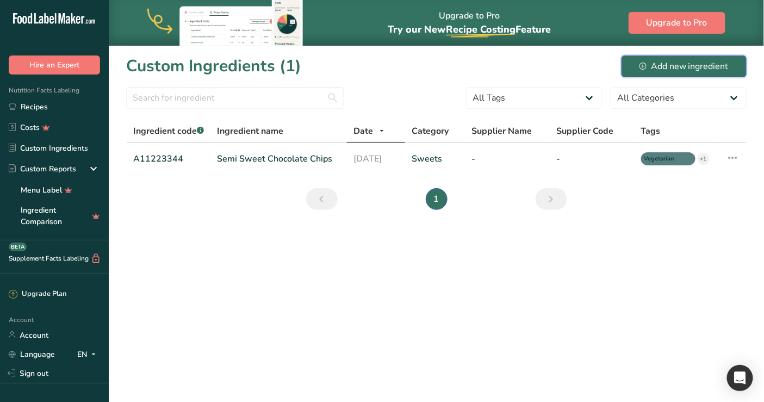
click at [676, 58] on button "Add new ingredient" at bounding box center [684, 66] width 125 height 22
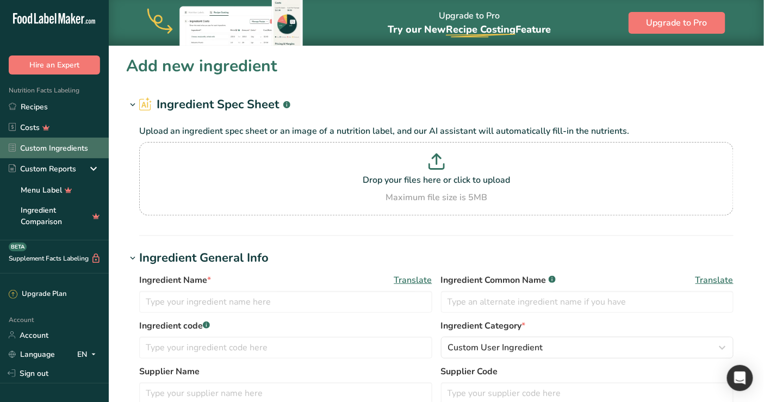
click at [55, 150] on link "Custom Ingredients" at bounding box center [54, 148] width 109 height 21
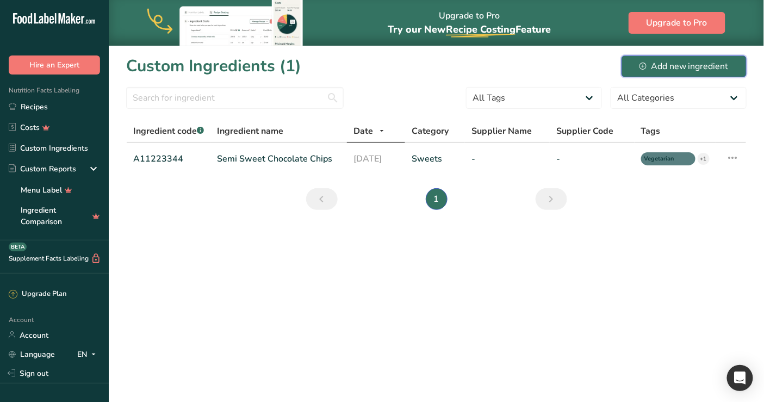
click at [721, 68] on div "Add new ingredient" at bounding box center [684, 66] width 89 height 13
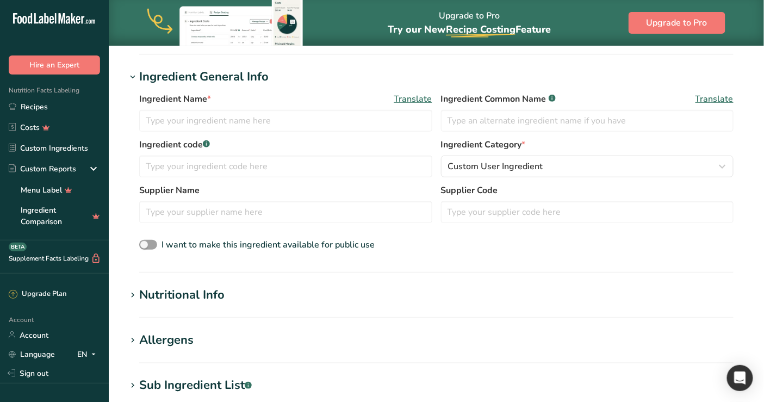
scroll to position [302, 0]
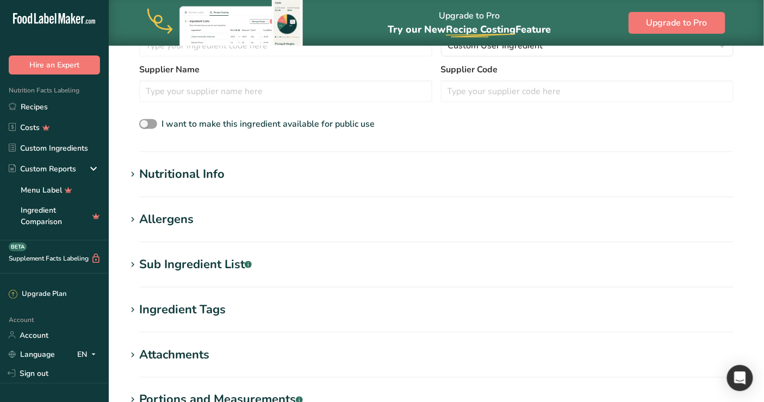
drag, startPoint x: 139, startPoint y: 303, endPoint x: 151, endPoint y: 303, distance: 12.0
click at [139, 303] on div "Ingredient Tags" at bounding box center [182, 310] width 86 height 18
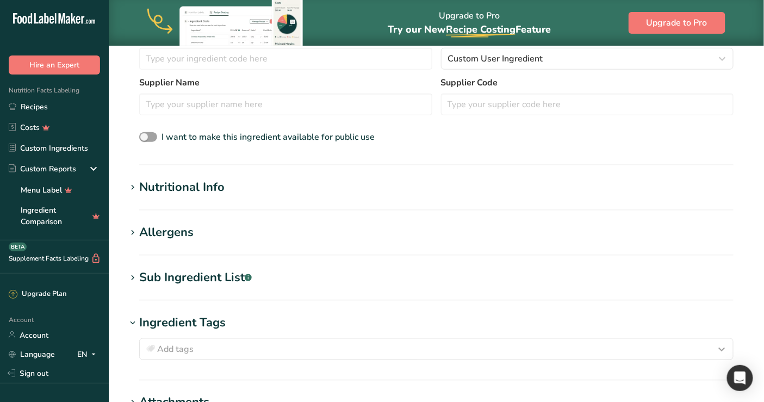
scroll to position [181, 0]
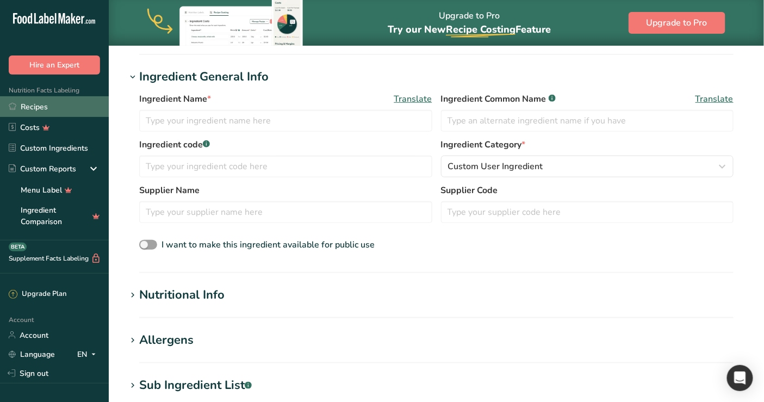
click at [50, 109] on link "Recipes" at bounding box center [54, 106] width 109 height 21
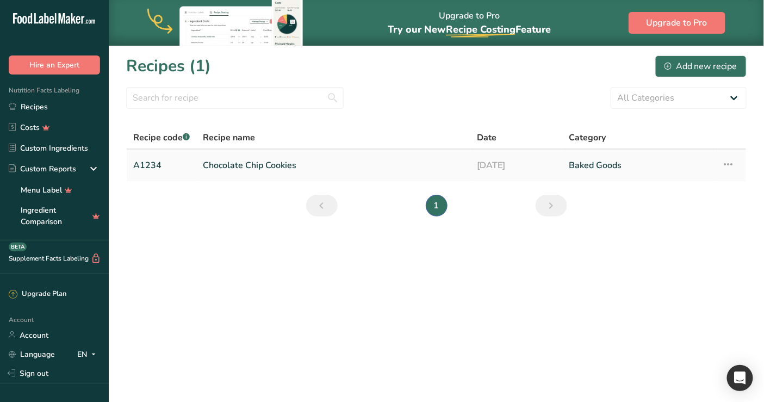
click at [281, 162] on link "Chocolate Chip Cookies" at bounding box center [333, 165] width 261 height 23
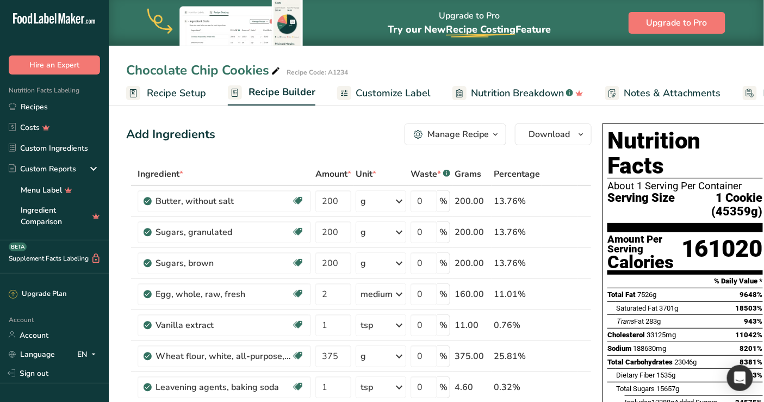
click at [485, 129] on div "Manage Recipe" at bounding box center [457, 134] width 61 height 13
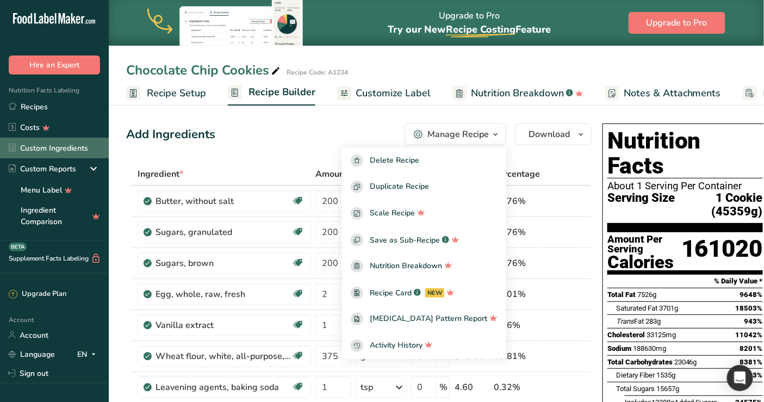
click at [66, 142] on link "Custom Ingredients" at bounding box center [54, 148] width 109 height 21
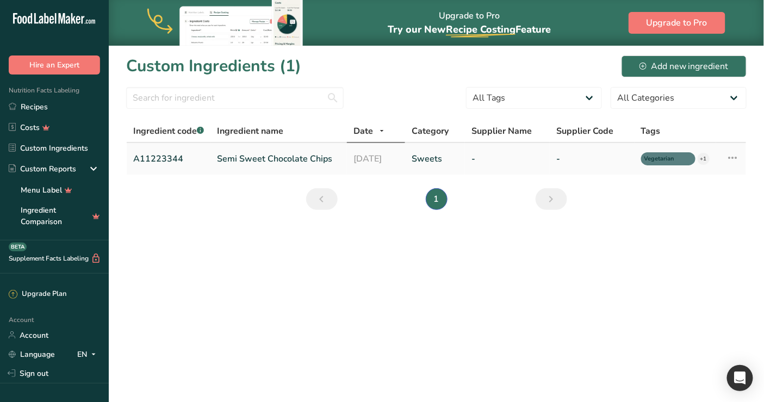
click at [738, 157] on icon at bounding box center [733, 158] width 13 height 20
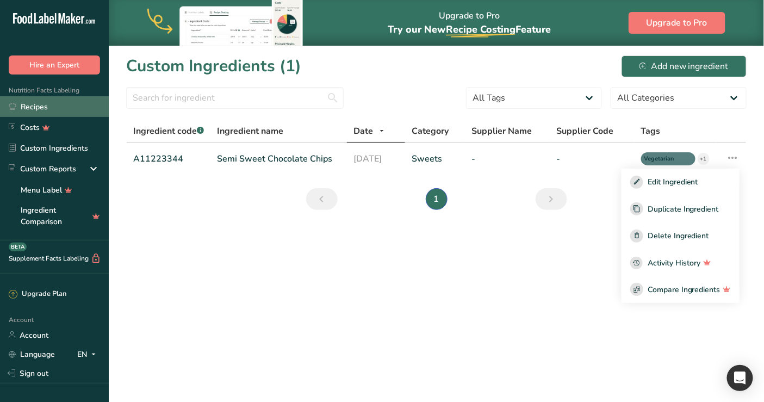
click at [42, 109] on link "Recipes" at bounding box center [54, 106] width 109 height 21
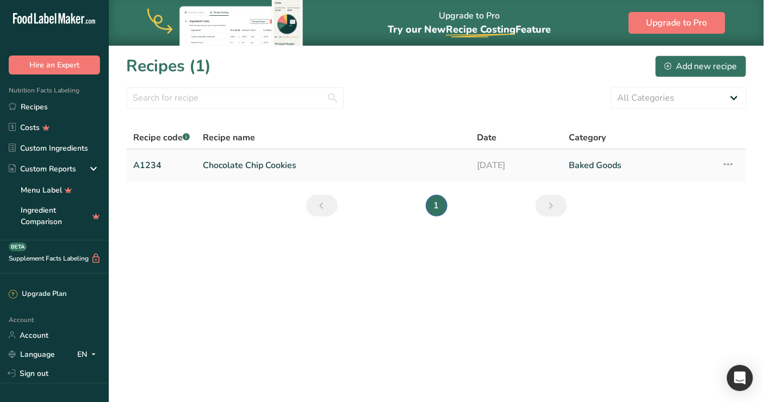
click at [275, 166] on link "Chocolate Chip Cookies" at bounding box center [333, 165] width 261 height 23
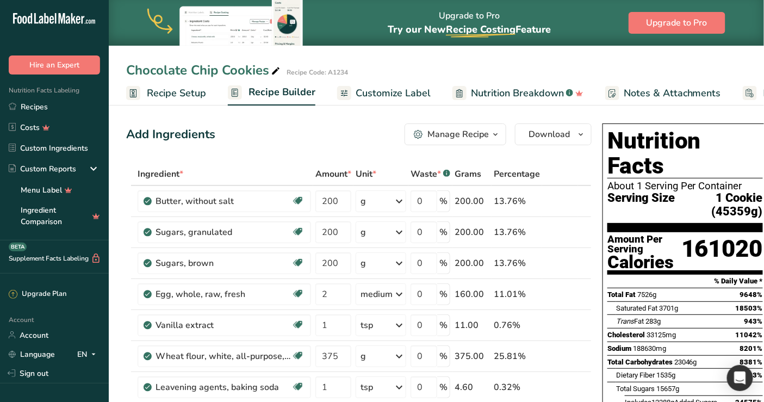
click at [383, 68] on div "Chocolate Chip Cookies Recipe Code: A1234" at bounding box center [436, 70] width 655 height 20
click at [384, 89] on span "Customize Label" at bounding box center [393, 93] width 75 height 15
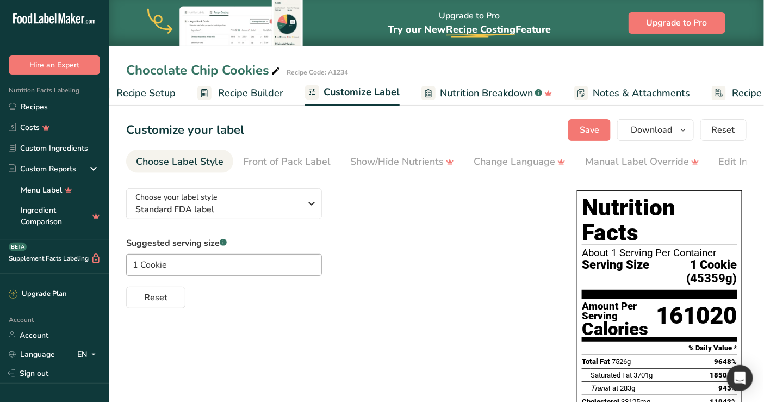
scroll to position [0, 92]
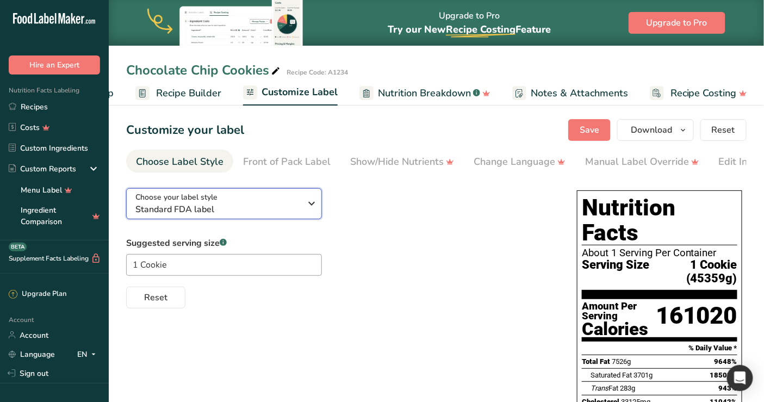
click at [275, 205] on span "Standard FDA label" at bounding box center [218, 209] width 166 height 13
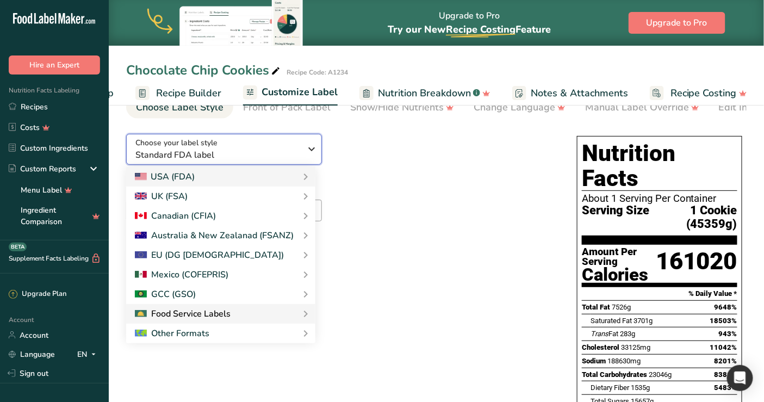
scroll to position [121, 0]
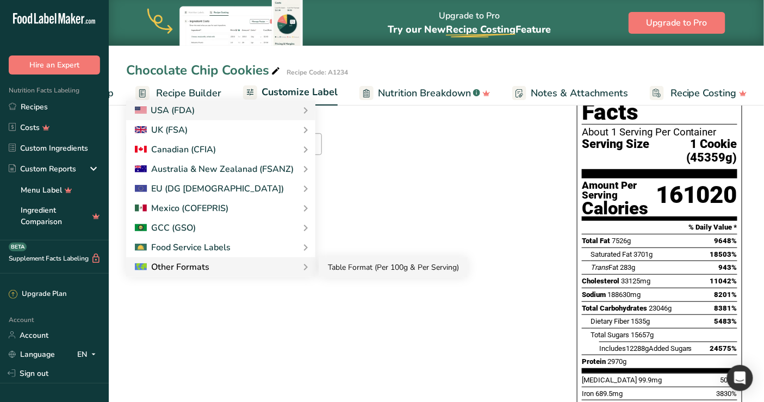
click at [340, 271] on link "Table Format (Per 100g & Per Serving)" at bounding box center [393, 267] width 148 height 20
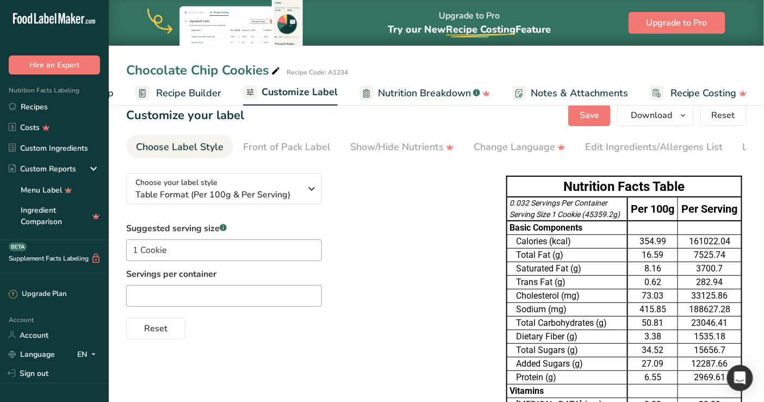
scroll to position [0, 0]
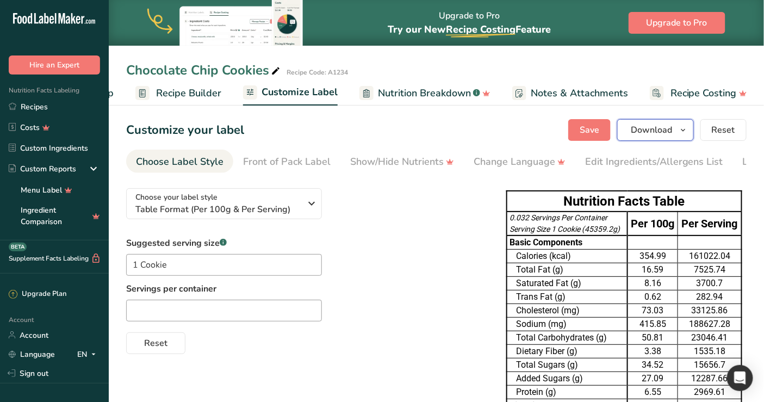
click at [687, 134] on icon "button" at bounding box center [683, 130] width 9 height 14
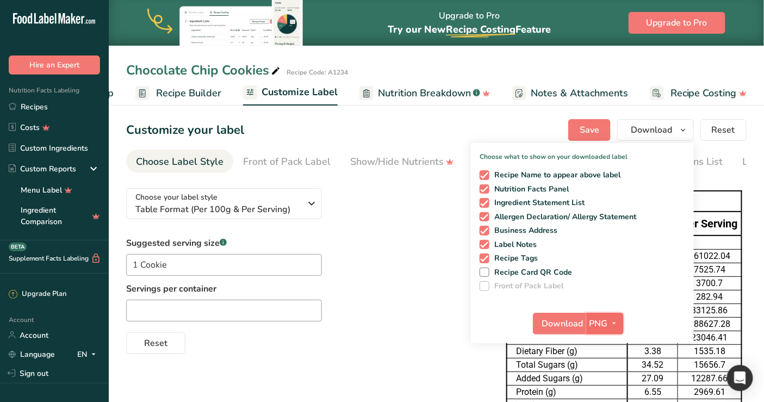
click at [607, 317] on span "PNG" at bounding box center [599, 323] width 18 height 13
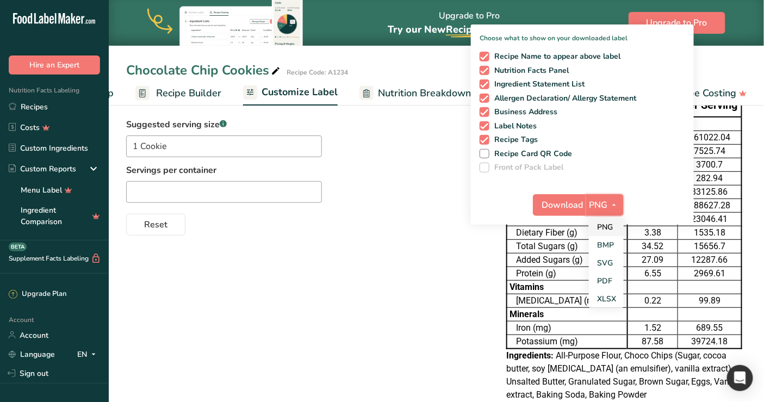
scroll to position [121, 0]
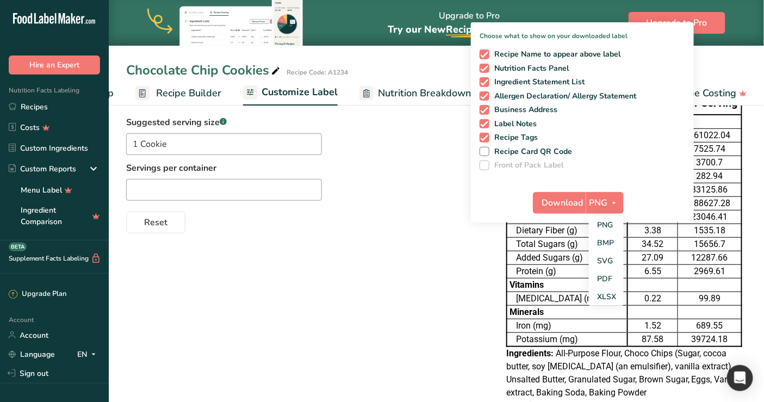
click at [299, 298] on div "Choose your label style Table Format (Per 100g & Per Serving) USA (FDA) Standar…" at bounding box center [436, 241] width 621 height 364
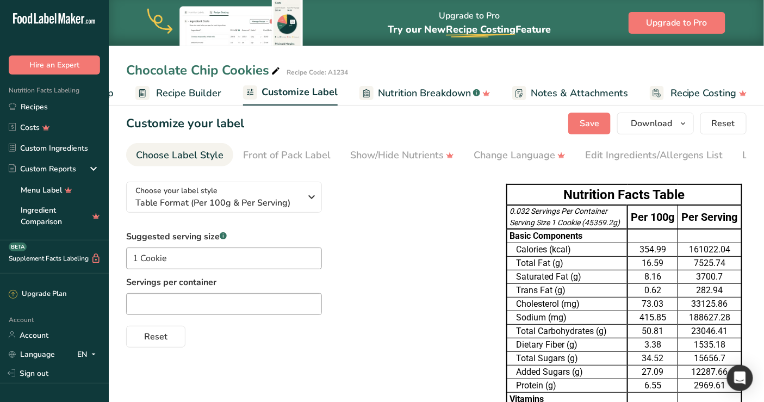
scroll to position [0, 0]
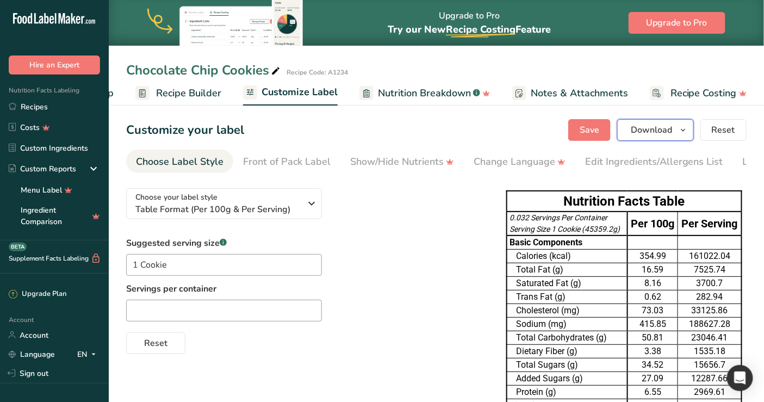
click at [686, 123] on icon "button" at bounding box center [683, 130] width 9 height 14
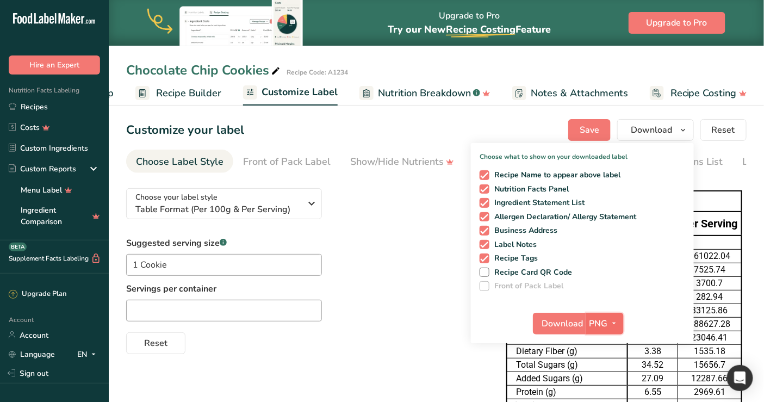
click at [611, 319] on icon "button" at bounding box center [614, 324] width 9 height 14
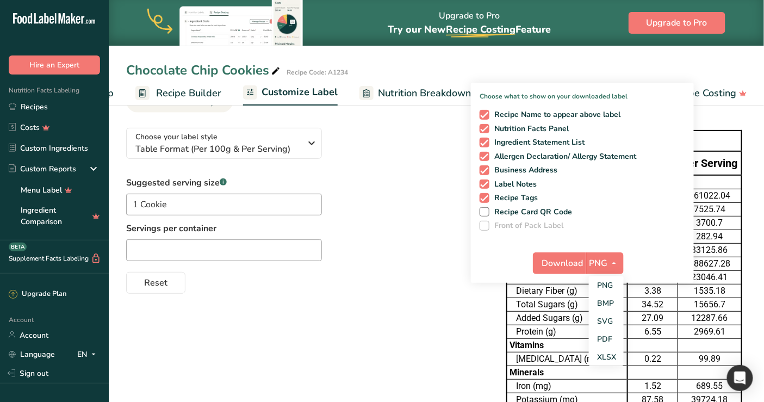
click at [367, 265] on div "Suggested serving size .a-a{fill:#347362;}.b-a{fill:#fff;} 1 Cookie Servings pe…" at bounding box center [305, 234] width 358 height 117
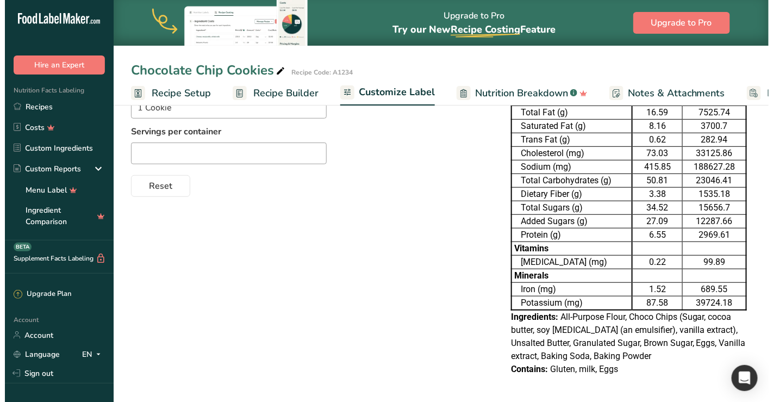
scroll to position [0, 0]
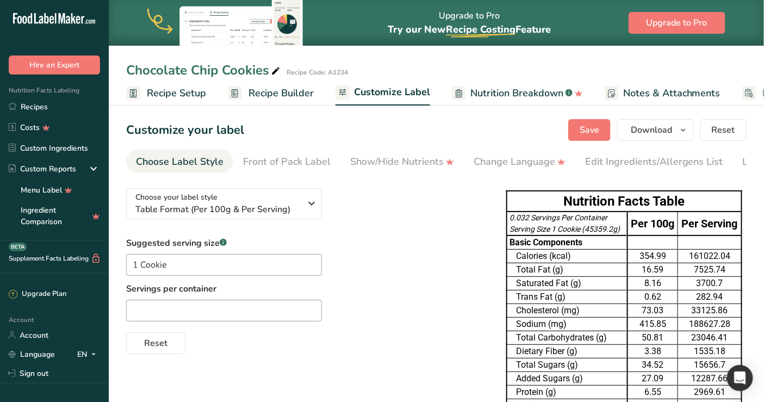
click at [271, 88] on span "Recipe Builder" at bounding box center [281, 93] width 65 height 15
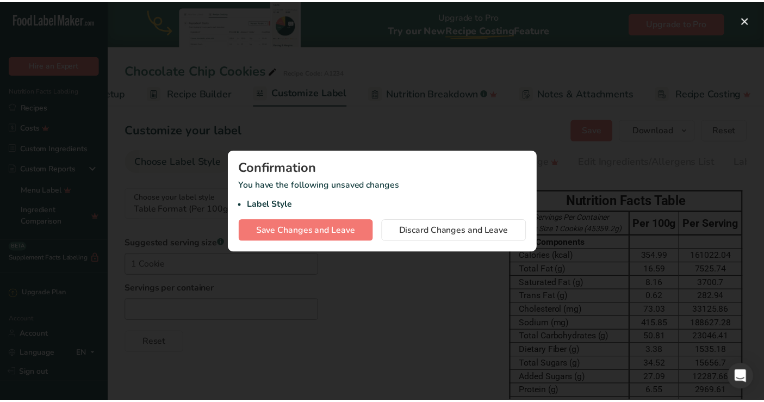
scroll to position [0, 83]
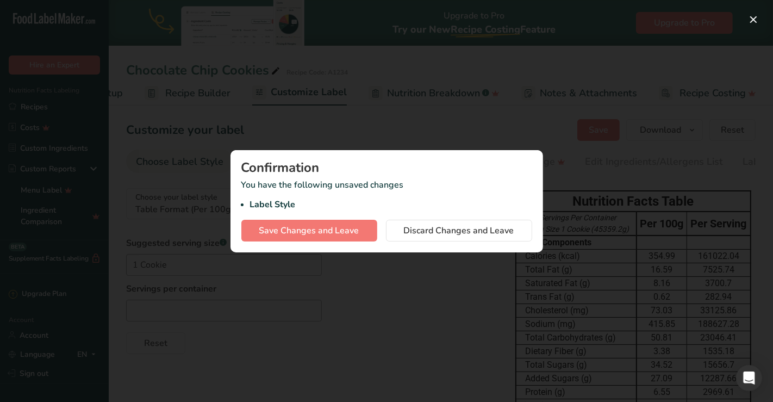
click at [431, 213] on div "Confirmation You have the following unsaved changes Label Style Save Changes an…" at bounding box center [387, 201] width 313 height 102
click at [427, 224] on span "Discard Changes and Leave" at bounding box center [459, 230] width 110 height 13
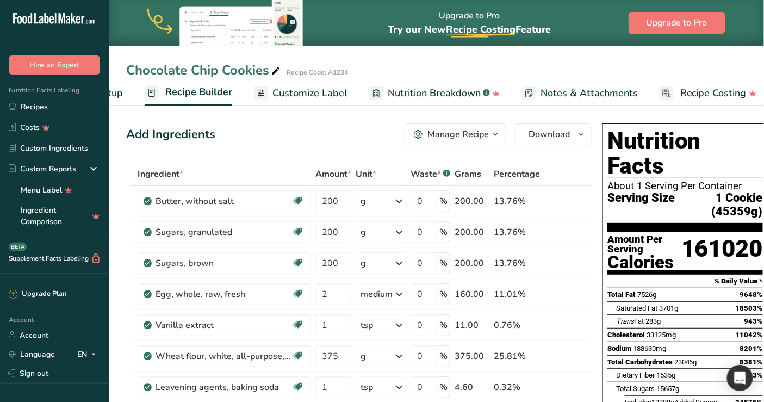
click at [499, 135] on span "button" at bounding box center [495, 134] width 13 height 13
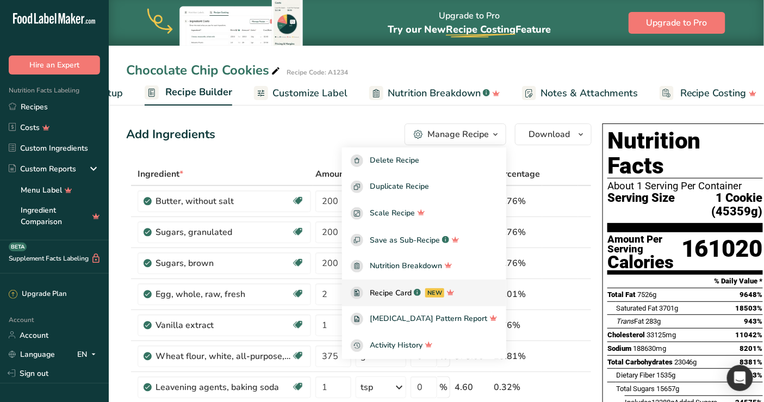
click at [482, 289] on div "Recipe Card .a-a{fill:#347362;}.b-a{fill:#fff;} NEW" at bounding box center [424, 293] width 147 height 13
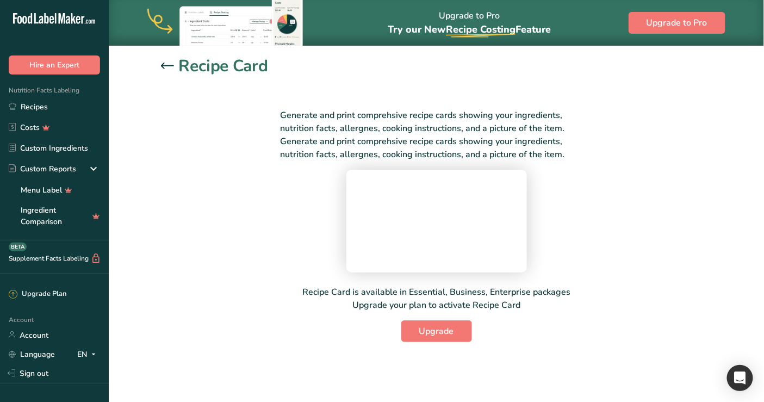
scroll to position [85, 0]
drag, startPoint x: 336, startPoint y: 298, endPoint x: 552, endPoint y: 321, distance: 217.2
click at [552, 321] on div "Generate and print comprehsive recipe cards showing your ingredients, nutrition…" at bounding box center [436, 219] width 551 height 246
click at [552, 319] on div "Generate and print comprehsive recipe cards showing your ingredients, nutrition…" at bounding box center [436, 219] width 551 height 246
click at [59, 102] on link "Recipes" at bounding box center [54, 106] width 109 height 21
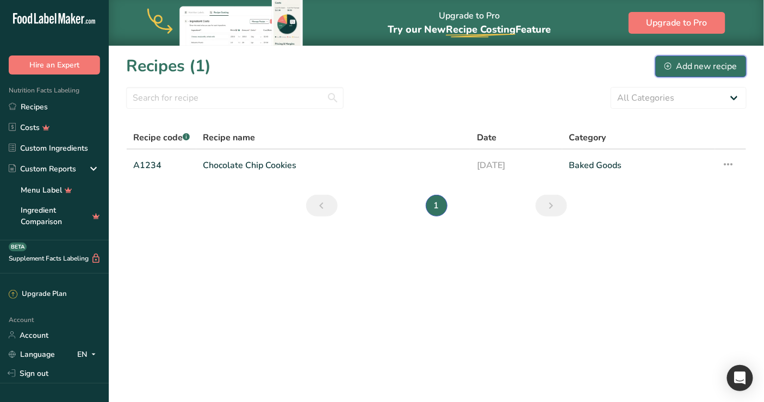
click at [691, 55] on button "Add new recipe" at bounding box center [700, 66] width 91 height 22
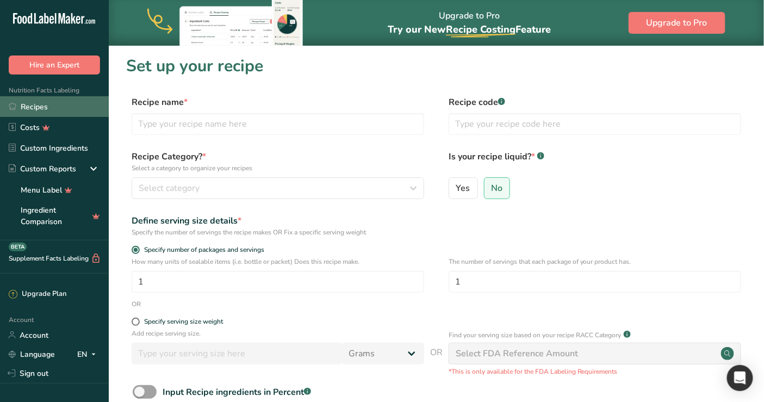
click at [26, 110] on link "Recipes" at bounding box center [54, 106] width 109 height 21
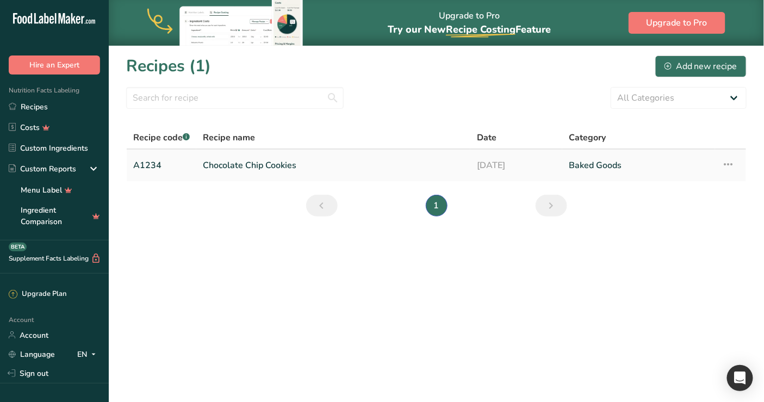
click at [311, 158] on link "Chocolate Chip Cookies" at bounding box center [333, 165] width 261 height 23
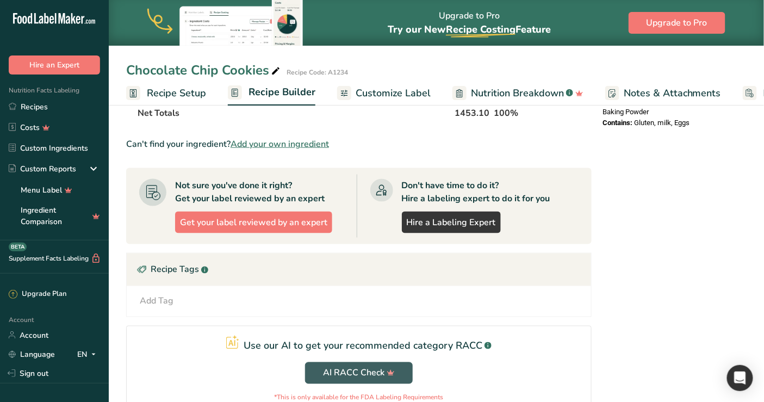
scroll to position [544, 0]
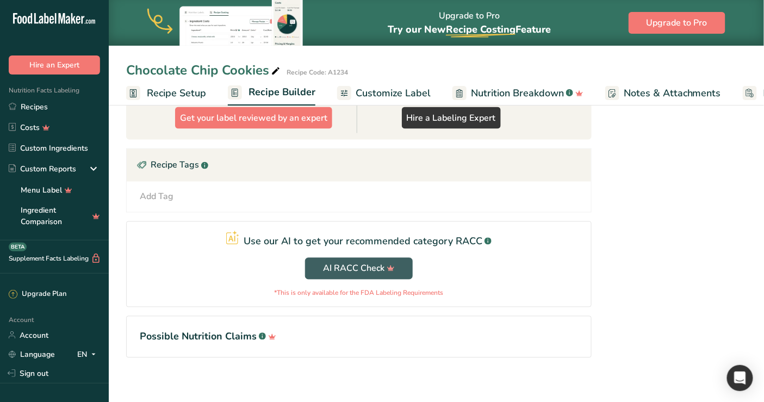
click at [169, 89] on span "Recipe Setup" at bounding box center [176, 93] width 59 height 15
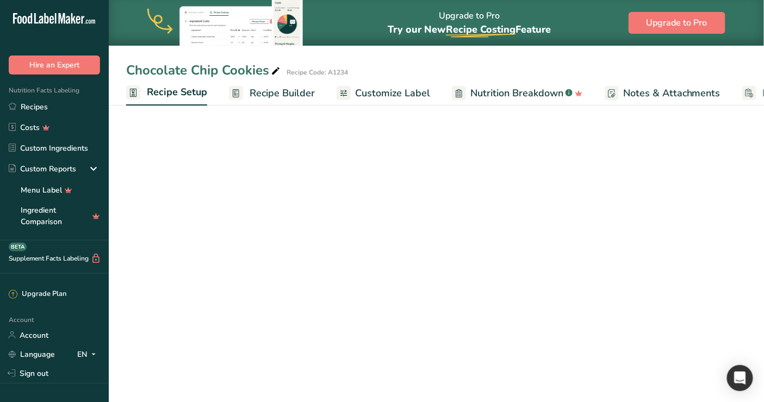
scroll to position [0, 4]
select select "17"
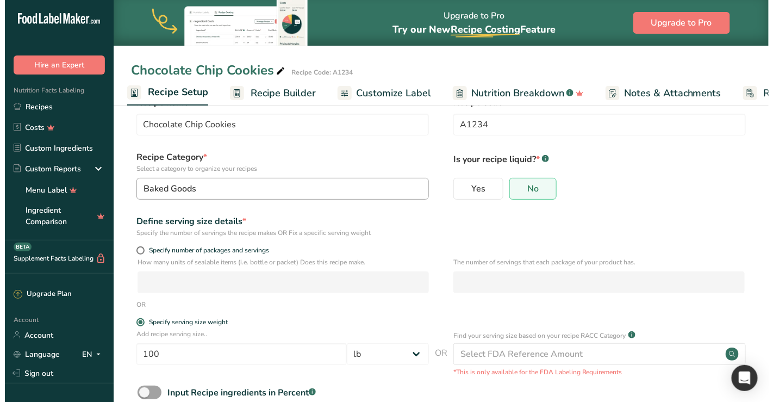
scroll to position [60, 0]
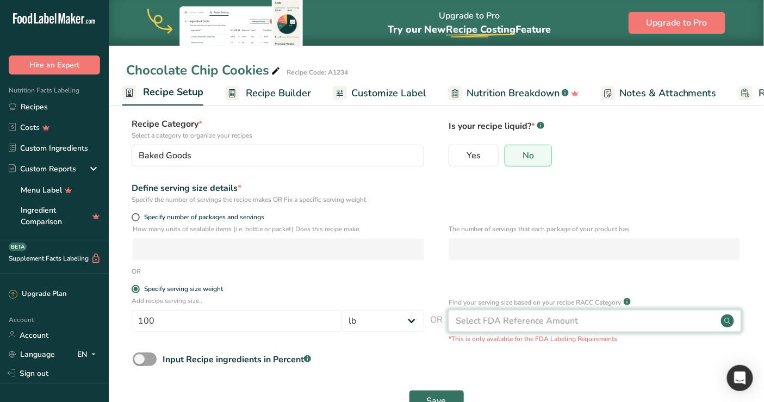
click at [535, 319] on div "Select FDA Reference Amount" at bounding box center [517, 320] width 122 height 13
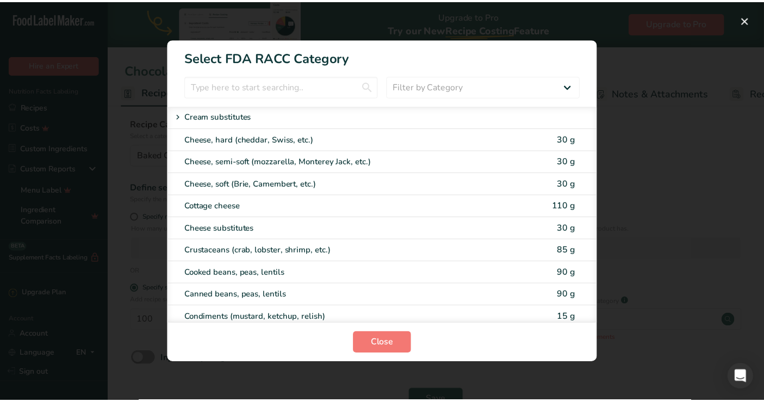
scroll to position [604, 0]
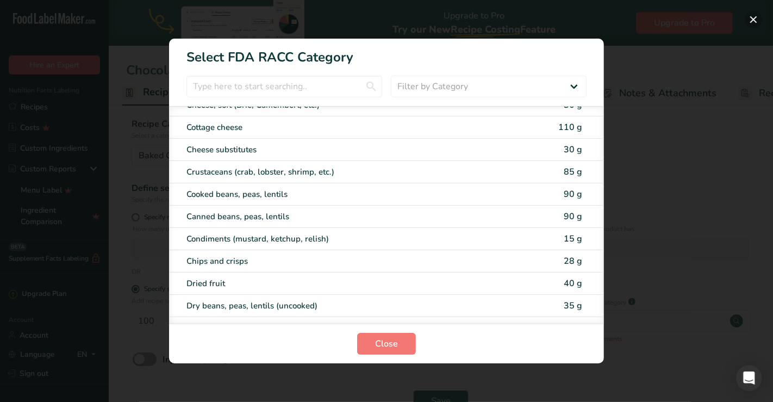
click at [746, 20] on button "RACC Category Selection Modal" at bounding box center [753, 19] width 17 height 17
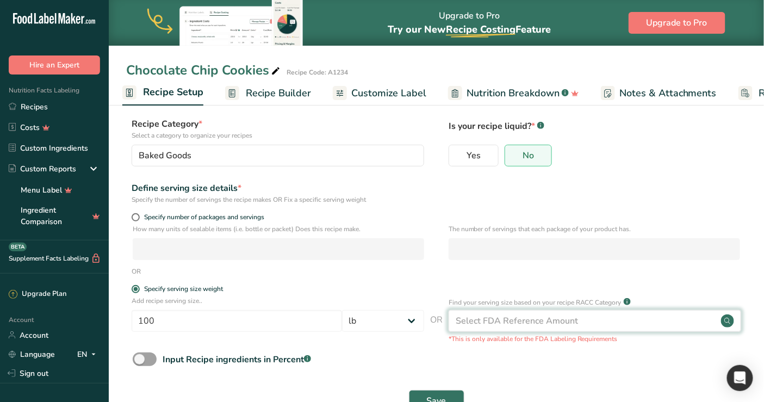
click at [522, 324] on div "Select FDA Reference Amount" at bounding box center [517, 320] width 122 height 13
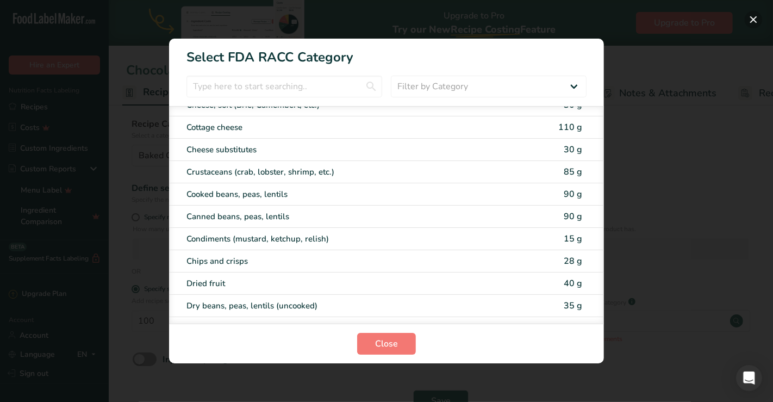
click at [753, 22] on button "RACC Category Selection Modal" at bounding box center [753, 19] width 17 height 17
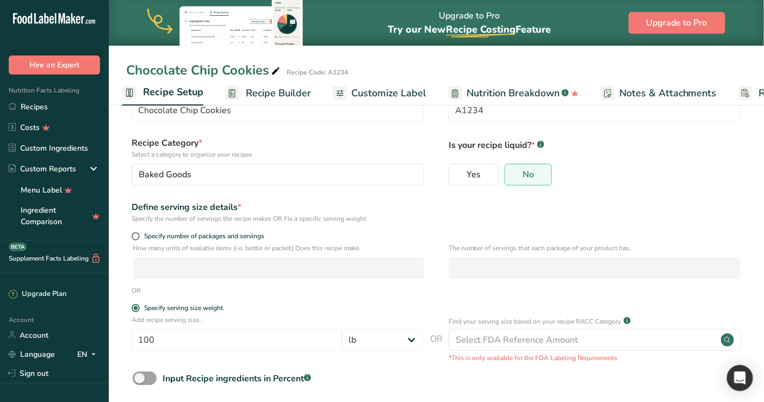
scroll to position [0, 0]
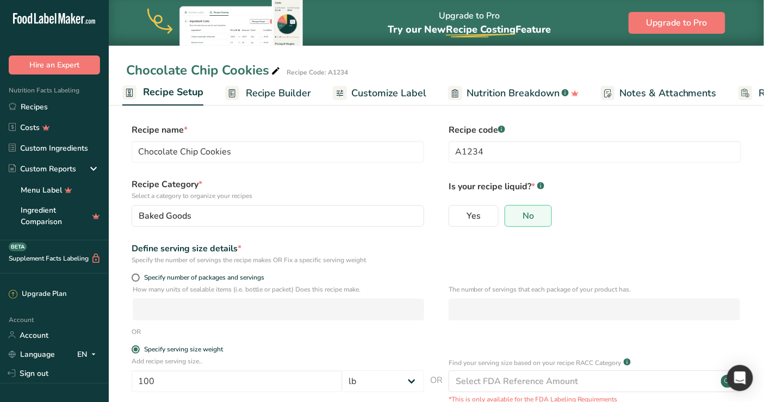
click at [302, 98] on span "Recipe Builder" at bounding box center [278, 93] width 65 height 15
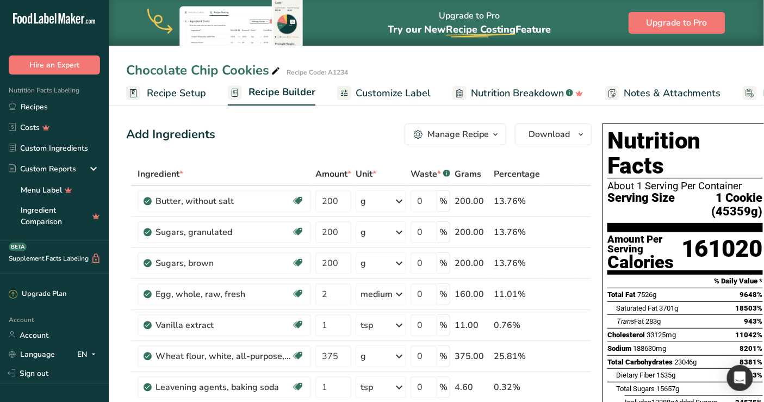
click at [188, 88] on span "Recipe Setup" at bounding box center [176, 93] width 59 height 15
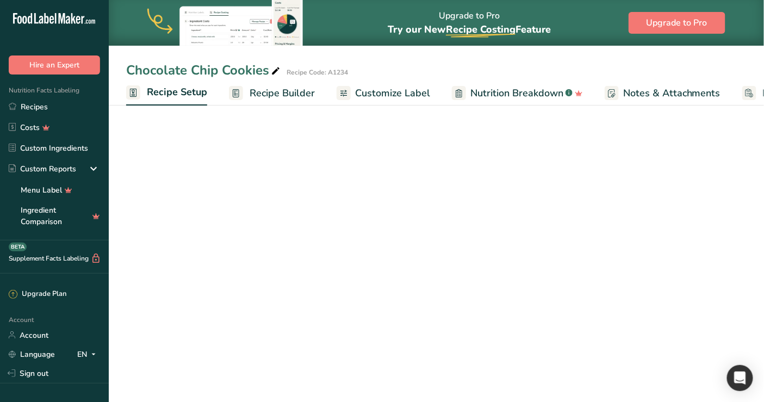
scroll to position [0, 4]
select select "17"
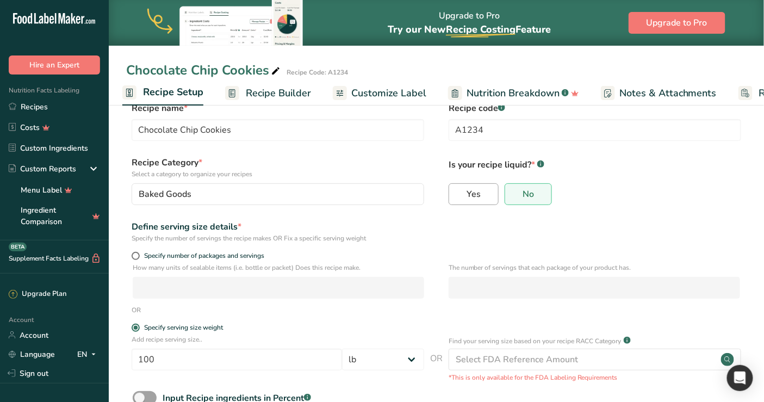
scroll to position [0, 0]
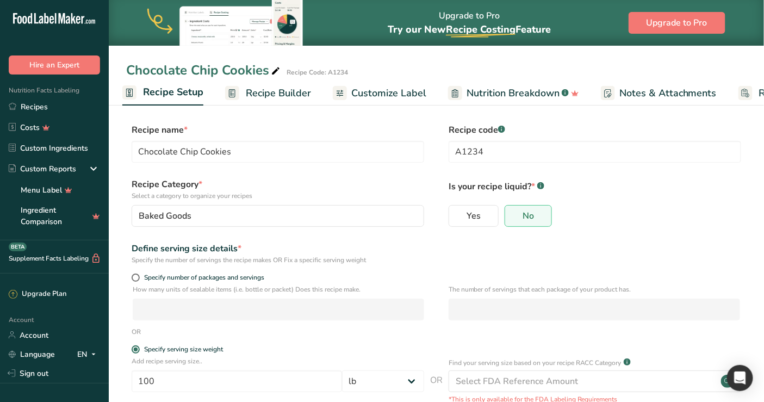
click at [290, 96] on span "Recipe Builder" at bounding box center [278, 93] width 65 height 15
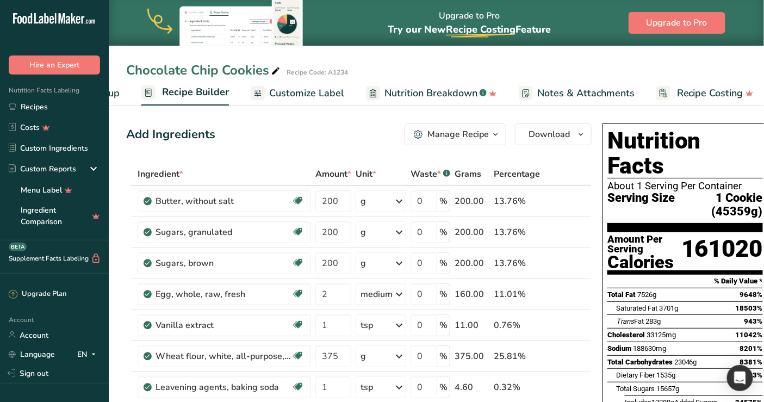
scroll to position [0, 92]
click at [491, 135] on icon "button" at bounding box center [495, 135] width 9 height 14
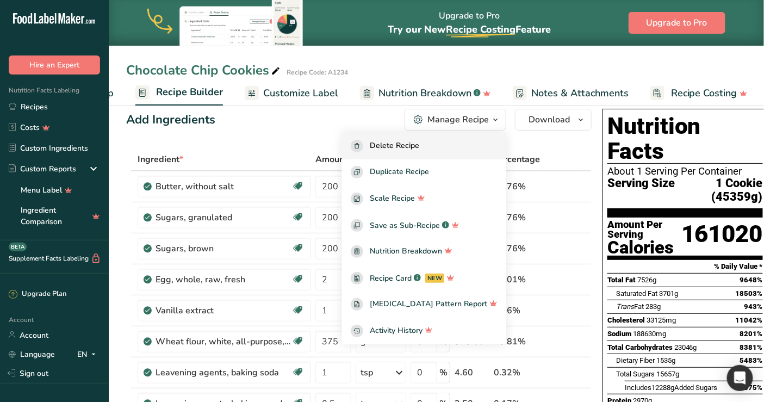
scroll to position [0, 0]
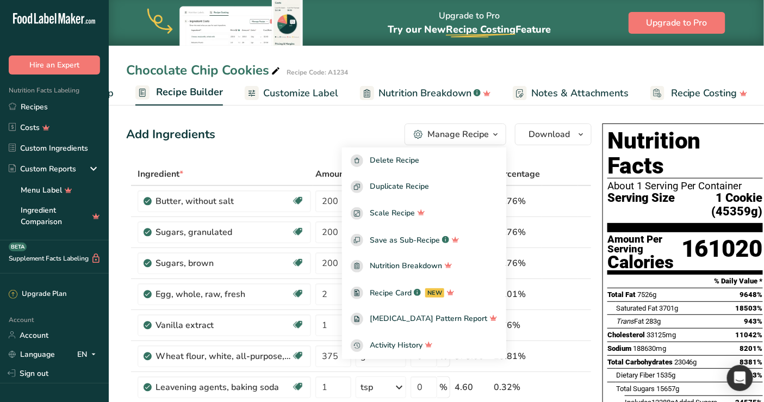
click at [526, 92] on link "Notes & Attachments" at bounding box center [571, 93] width 116 height 24
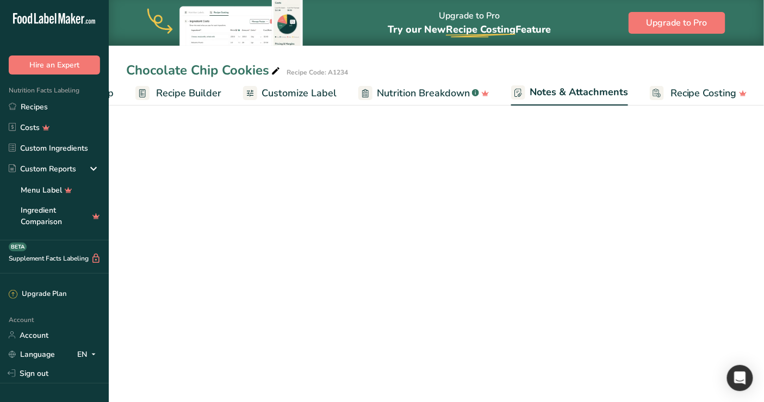
scroll to position [0, 93]
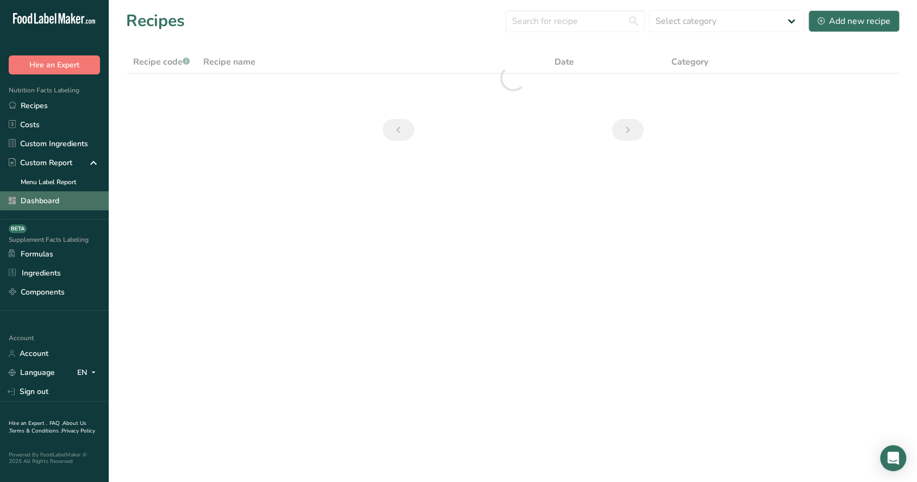
click at [26, 196] on link "Dashboard" at bounding box center [54, 200] width 109 height 19
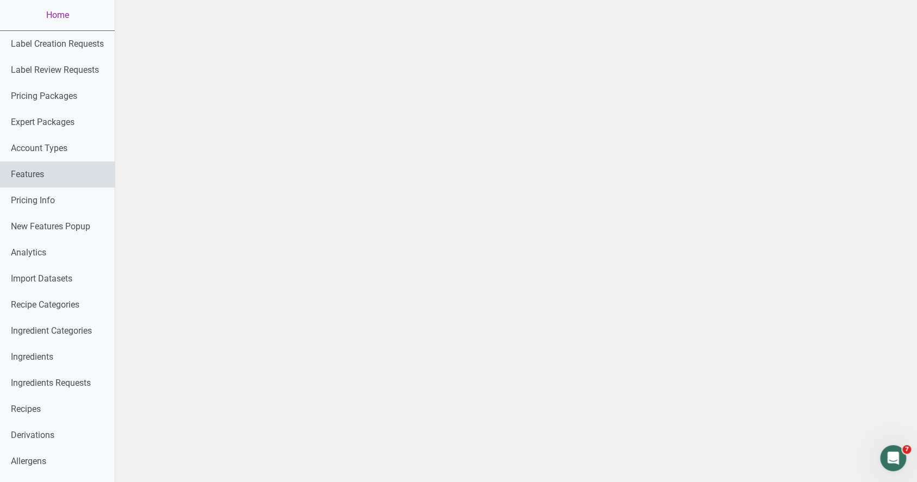
click at [42, 185] on link "Features" at bounding box center [57, 175] width 115 height 26
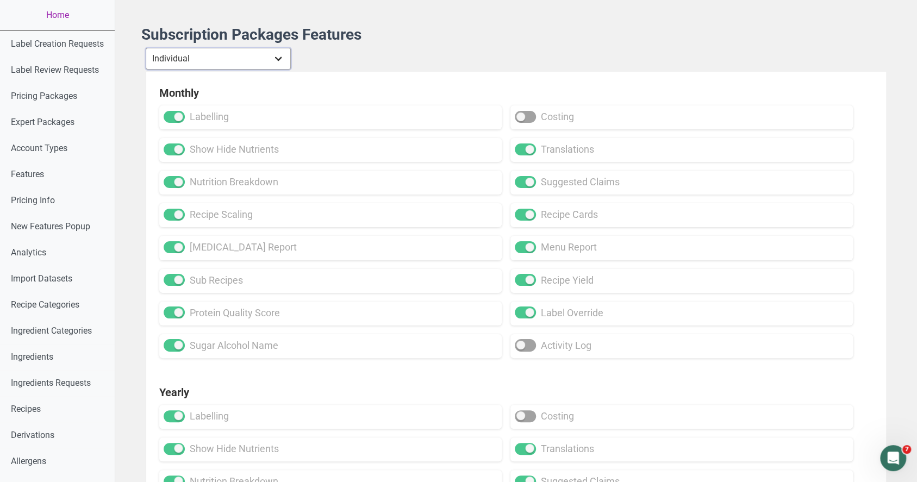
click at [258, 50] on select "Individual Essential Pro Business Old Enterprise 3 Users (799$) Old Enterprise …" at bounding box center [218, 59] width 145 height 22
select select "29"
click at [146, 48] on select "Individual Essential Pro Business Old Enterprise 3 Users (799$) Old Enterprise …" at bounding box center [218, 59] width 145 height 22
checkbox input "false"
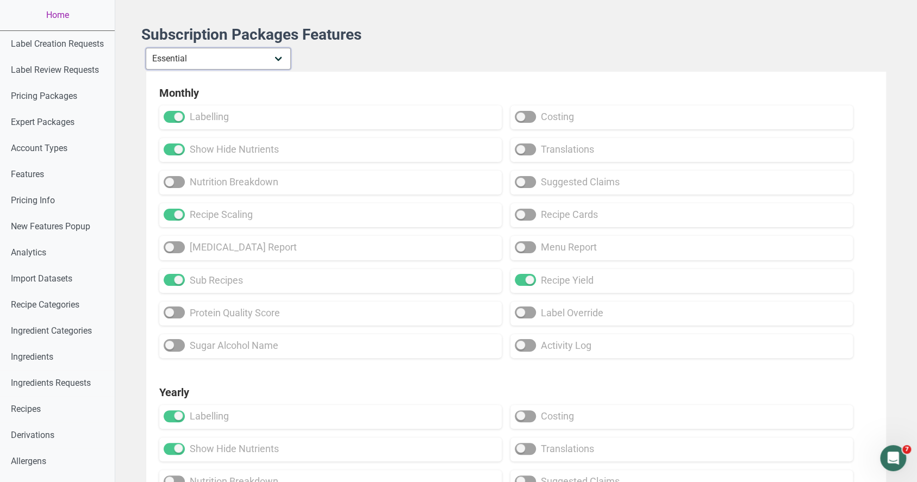
checkbox input "false"
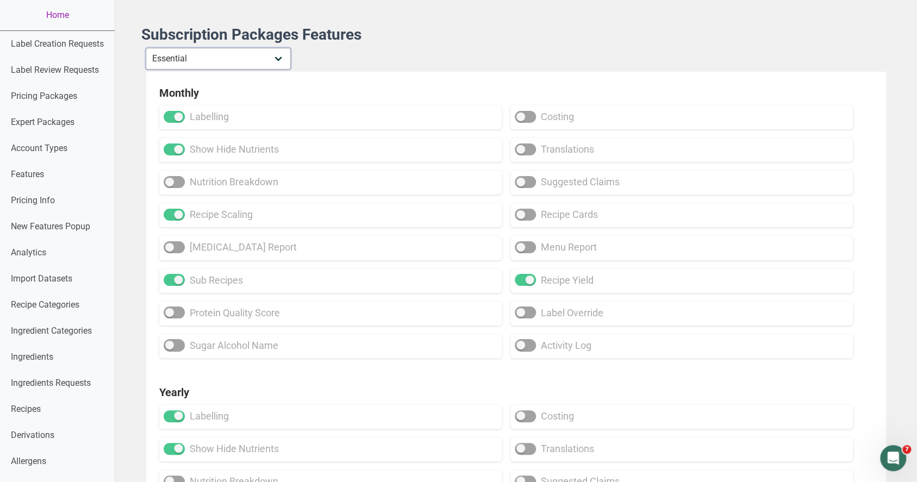
checkbox input "false"
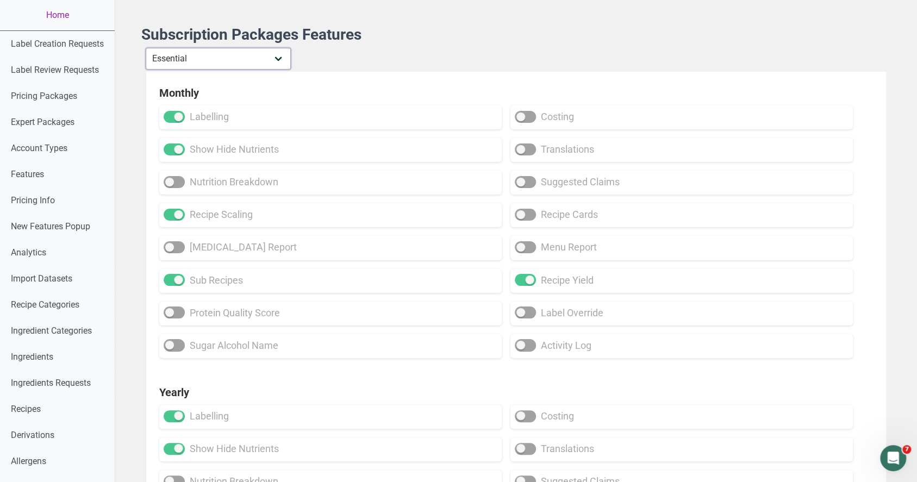
checkbox input "false"
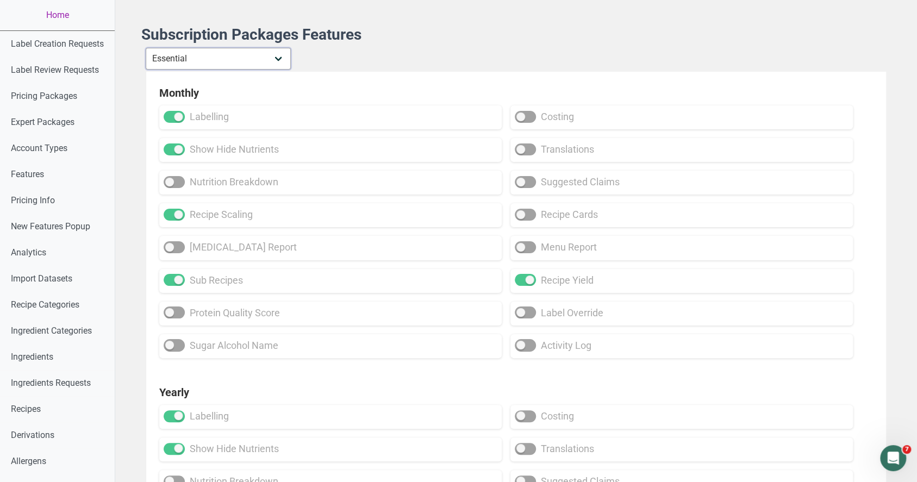
checkbox input "false"
click at [262, 58] on select "Individual Essential Pro Business Old Enterprise 3 Users (799$) Old Enterprise …" at bounding box center [218, 59] width 145 height 22
select select "30"
click at [146, 48] on select "Individual Essential Pro Business Old Enterprise 3 Users (799$) Old Enterprise …" at bounding box center [218, 59] width 145 height 22
checkbox input "true"
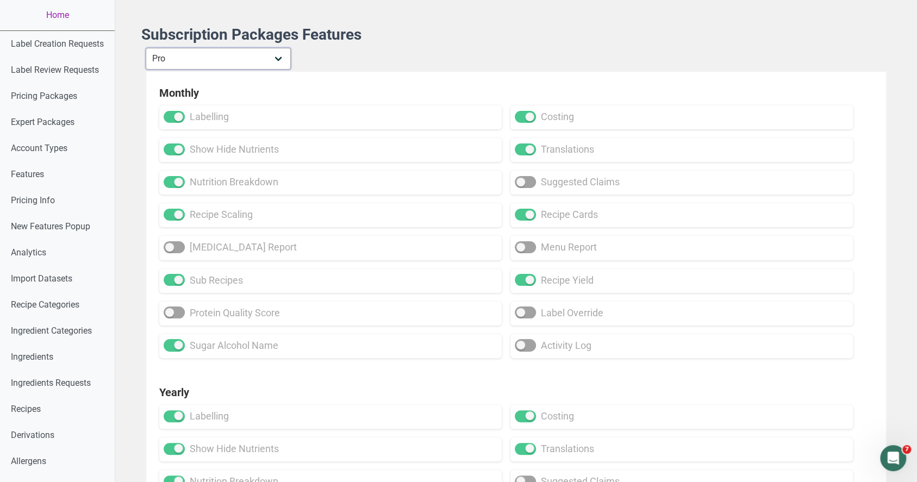
checkbox input "true"
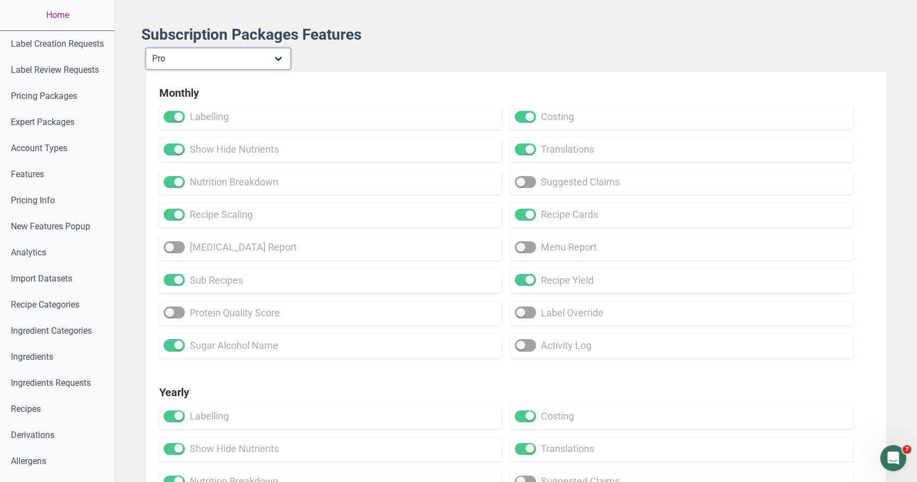
checkbox input "true"
click at [239, 46] on div "Subscription Packages Features Individual Essential Pro Business Old Enterprise…" at bounding box center [516, 348] width 750 height 645
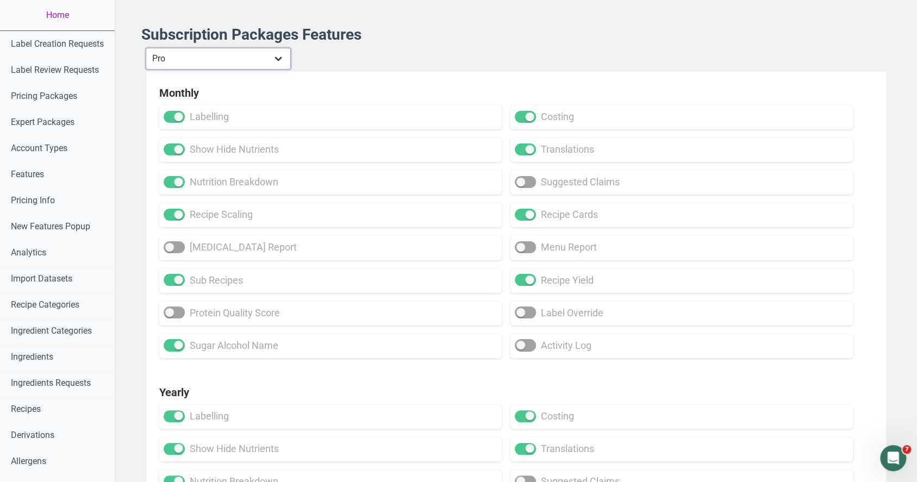
click at [246, 54] on select "Individual Essential Pro Business Old Enterprise 3 Users (799$) Old Enterprise …" at bounding box center [218, 59] width 145 height 22
select select "32"
click at [146, 48] on select "Individual Essential Pro Business Old Enterprise 3 Users (799$) Old Enterprise …" at bounding box center [218, 59] width 145 height 22
checkbox input "true"
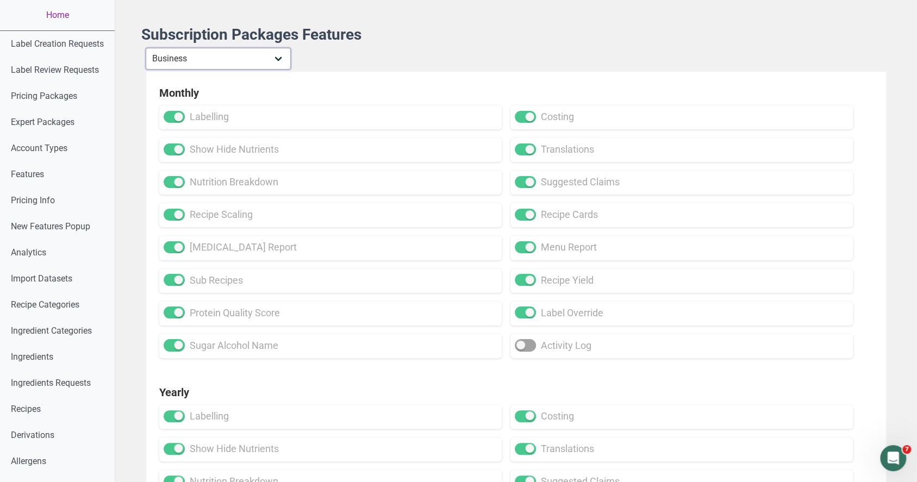
checkbox input "true"
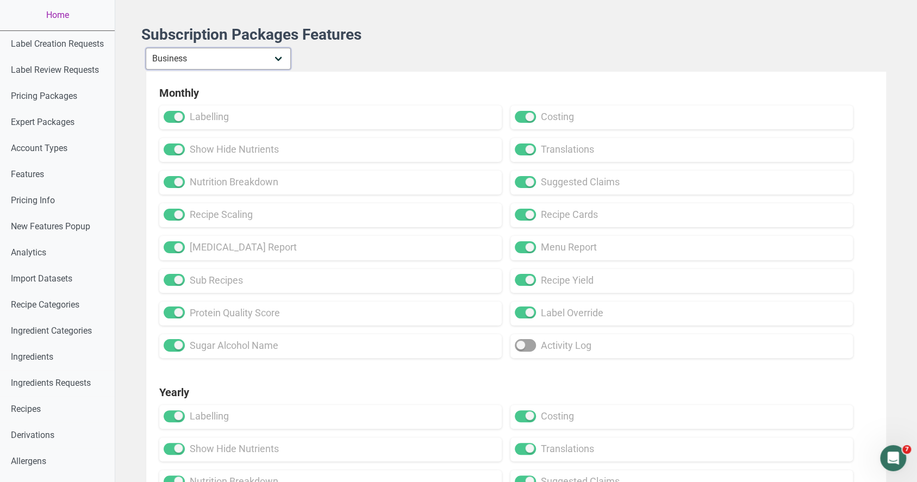
checkbox input "true"
click at [226, 48] on select "Individual Essential Pro Business Old Enterprise 3 Users (799$) Old Enterprise …" at bounding box center [218, 59] width 145 height 22
select select "13"
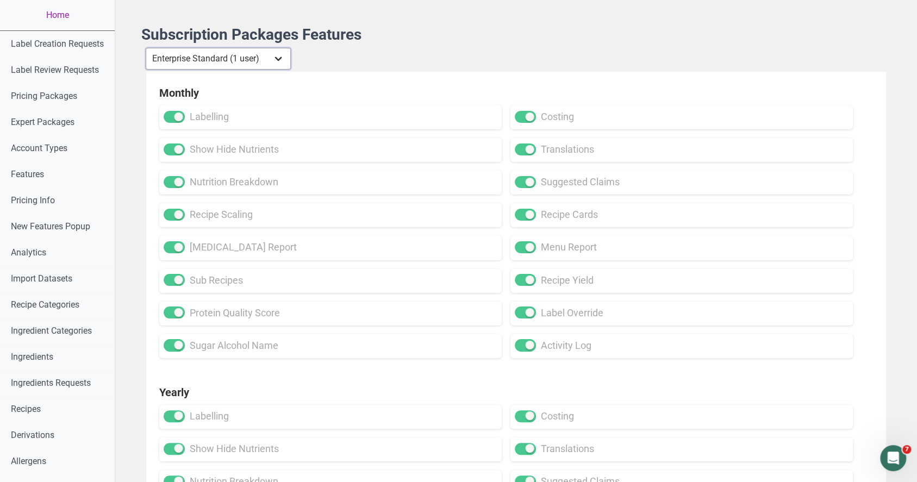
click at [146, 48] on select "Individual Essential Pro Business Old Enterprise 3 Users (799$) Old Enterprise …" at bounding box center [218, 59] width 145 height 22
checkbox input "true"
click at [270, 49] on select "Individual Essential Pro Business Old Enterprise 3 Users (799$) Old Enterprise …" at bounding box center [218, 59] width 145 height 22
select select "32"
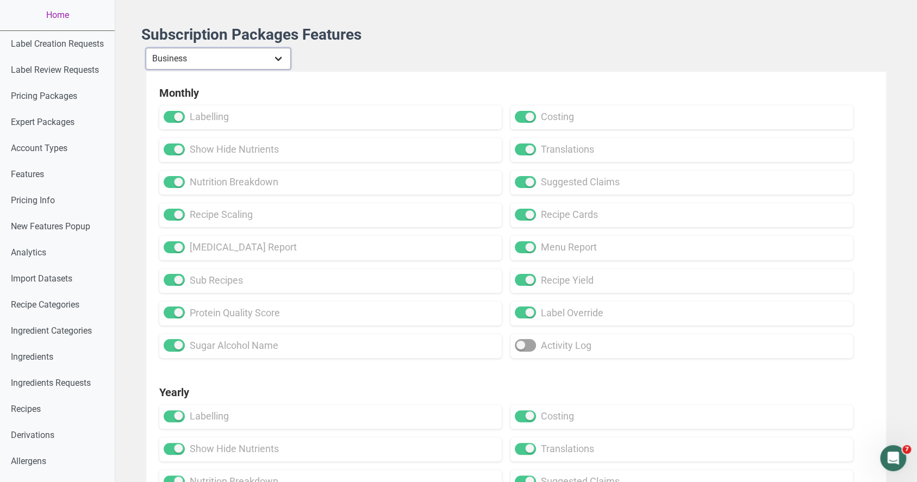
click at [146, 48] on select "Individual Essential Pro Business Old Enterprise 3 Users (799$) Old Enterprise …" at bounding box center [218, 59] width 145 height 22
checkbox input "false"
click at [268, 46] on div "Subscription Packages Features Individual Essential Pro Business Old Enterprise…" at bounding box center [516, 348] width 750 height 645
click at [262, 52] on select "Individual Essential Pro Business Old Enterprise 3 Users (799$) Old Enterprise …" at bounding box center [218, 59] width 145 height 22
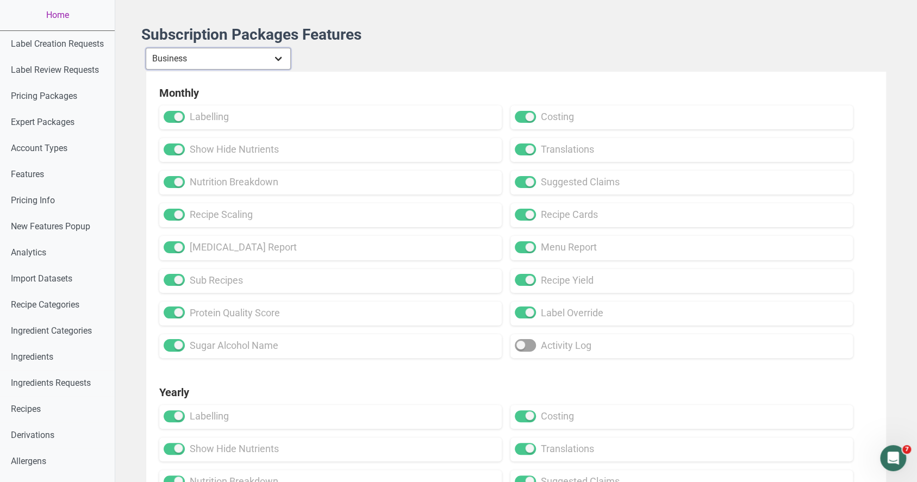
select select "30"
click at [146, 48] on select "Individual Essential Pro Business Old Enterprise 3 Users (799$) Old Enterprise …" at bounding box center [218, 59] width 145 height 22
checkbox input "false"
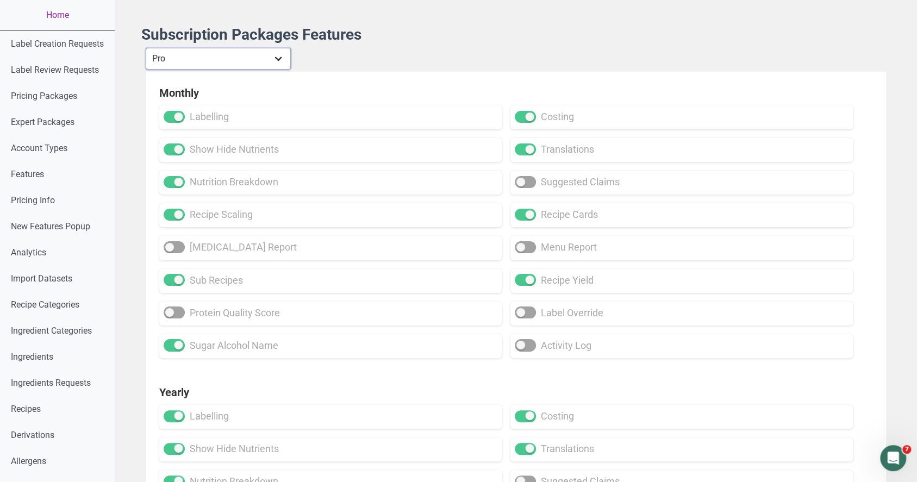
checkbox input "false"
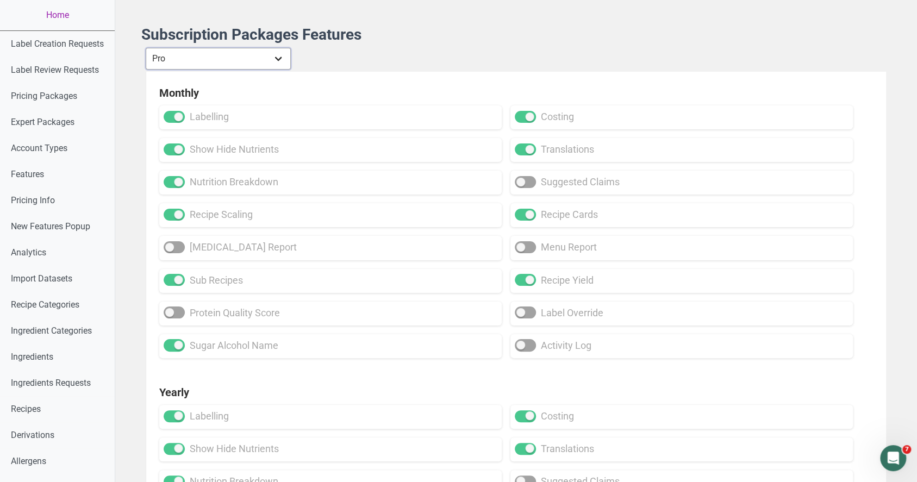
checkbox input "false"
click at [203, 52] on select "Individual Essential Pro Business Old Enterprise 3 Users (799$) Old Enterprise …" at bounding box center [218, 59] width 145 height 22
select select "29"
click at [146, 48] on select "Individual Essential Pro Business Old Enterprise 3 Users (799$) Old Enterprise …" at bounding box center [218, 59] width 145 height 22
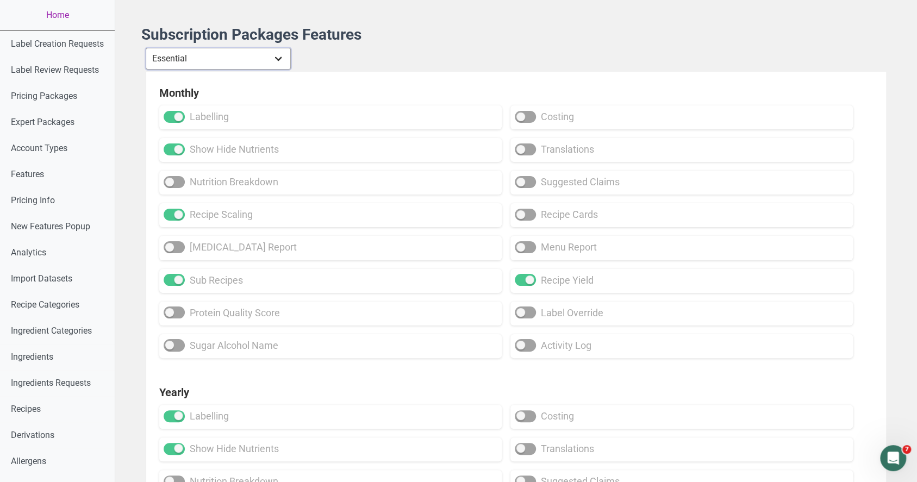
checkbox input "false"
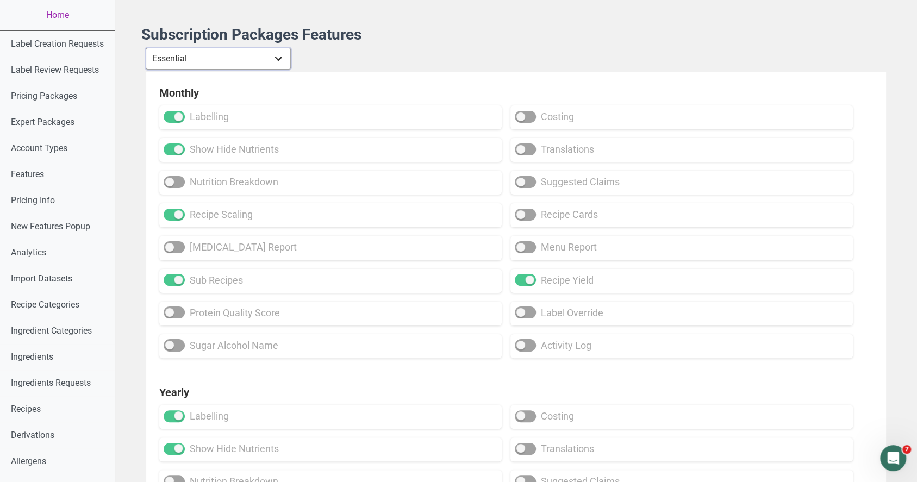
checkbox input "false"
